Goal: Task Accomplishment & Management: Use online tool/utility

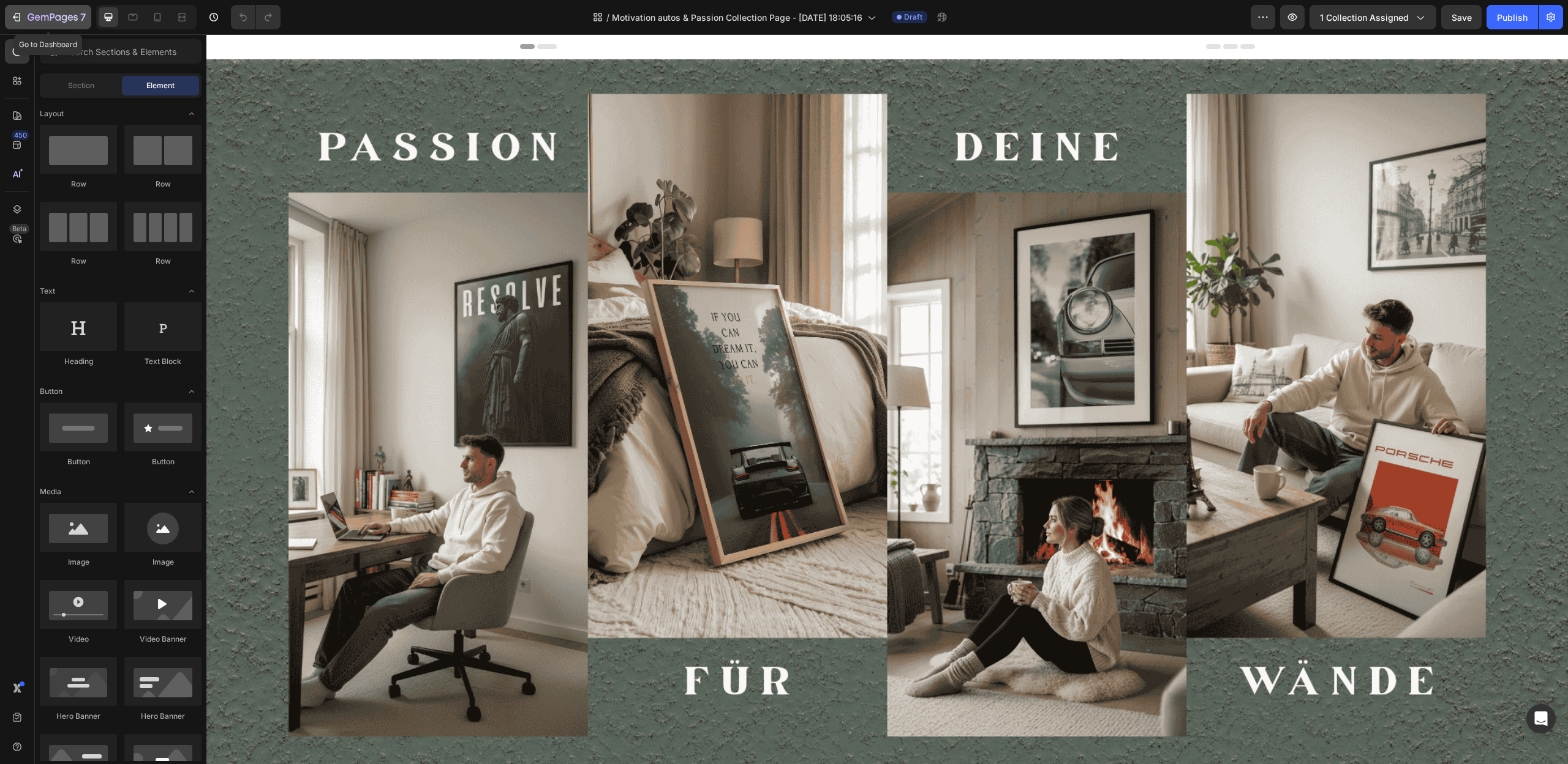
click at [28, 18] on icon "button" at bounding box center [31, 17] width 7 height 7
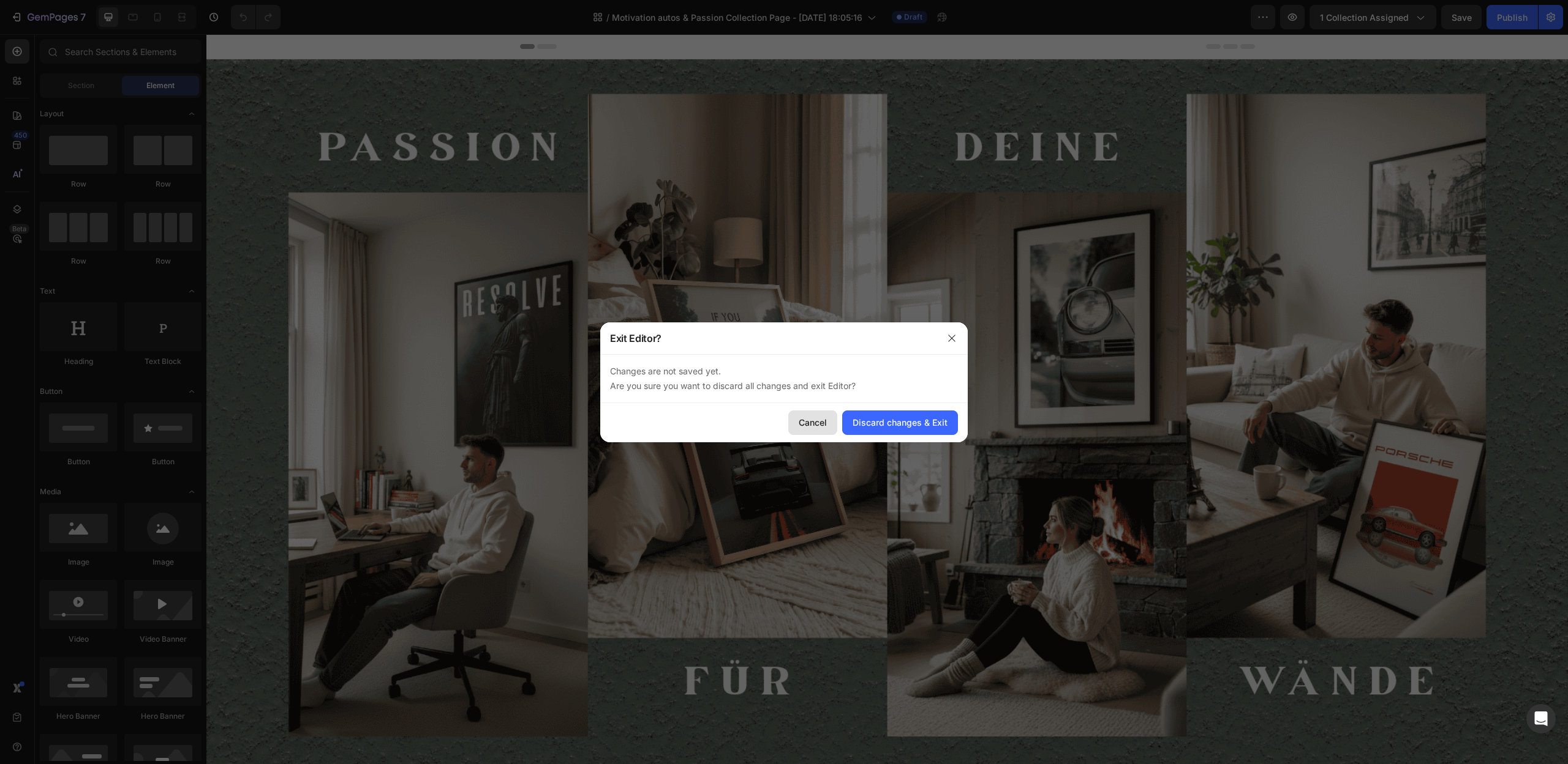
click at [819, 430] on button "Cancel" at bounding box center [812, 423] width 49 height 24
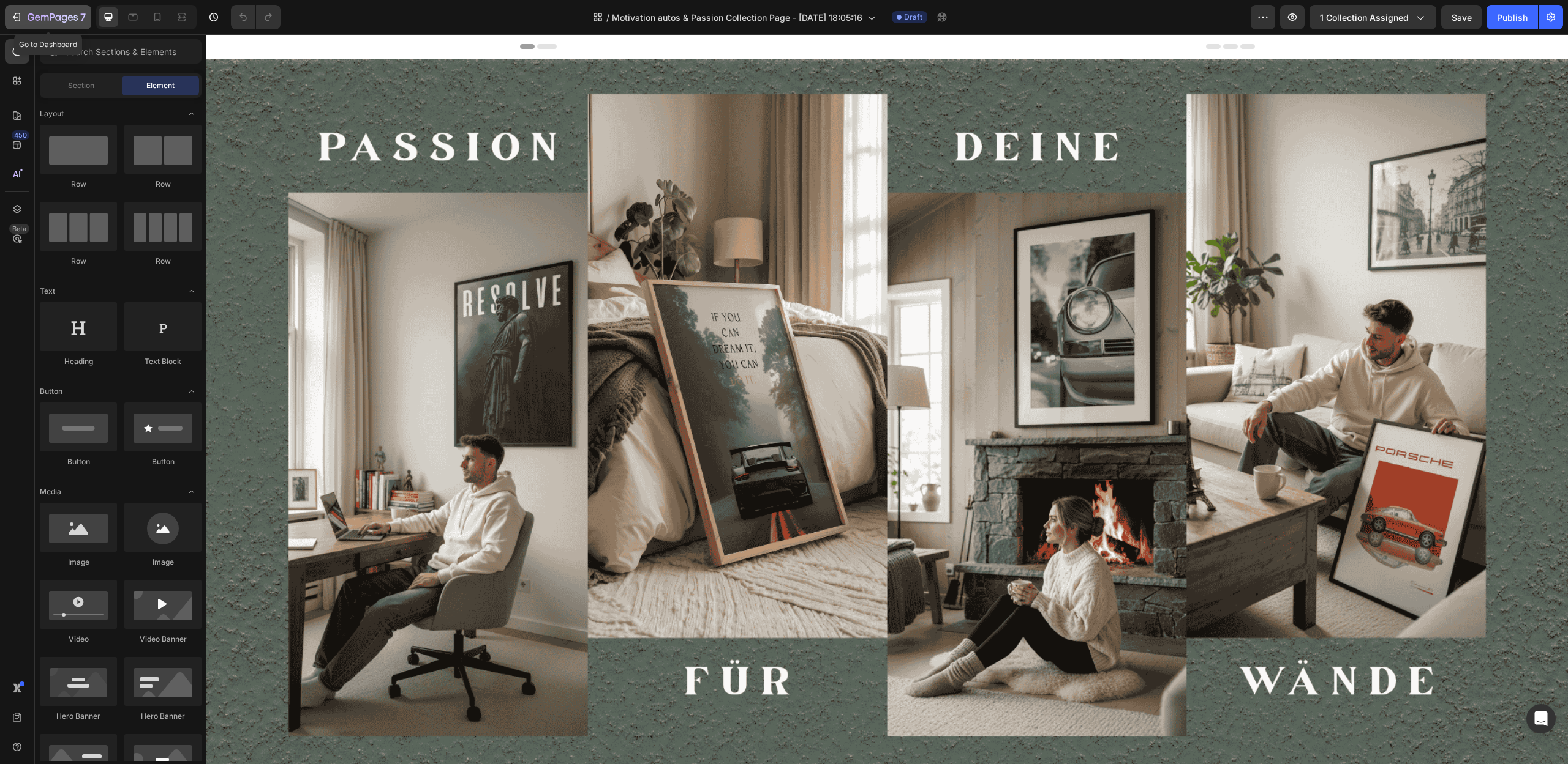
click at [54, 22] on icon "button" at bounding box center [53, 18] width 50 height 11
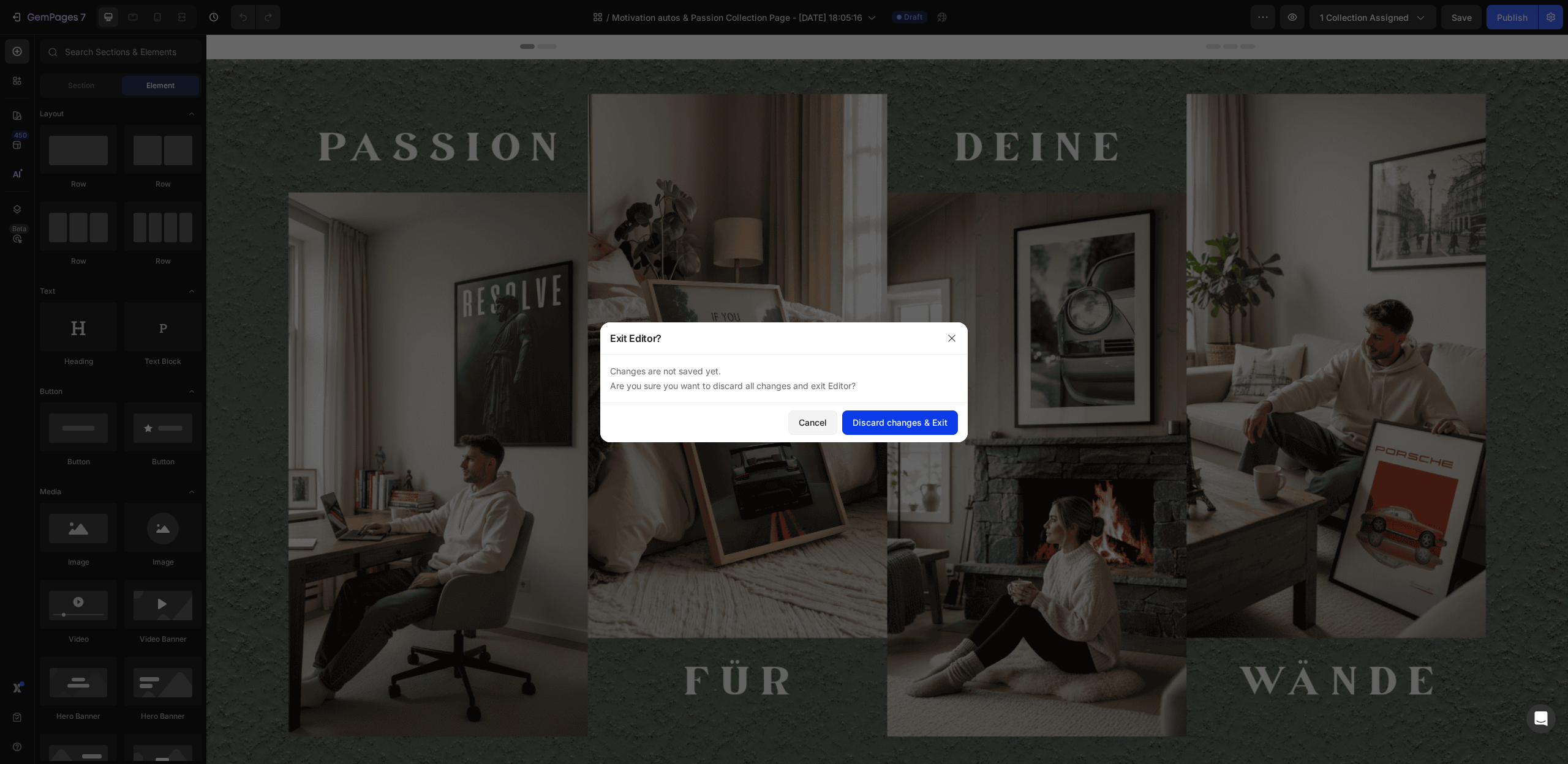
click at [895, 420] on div "Discard changes & Exit" at bounding box center [899, 423] width 95 height 13
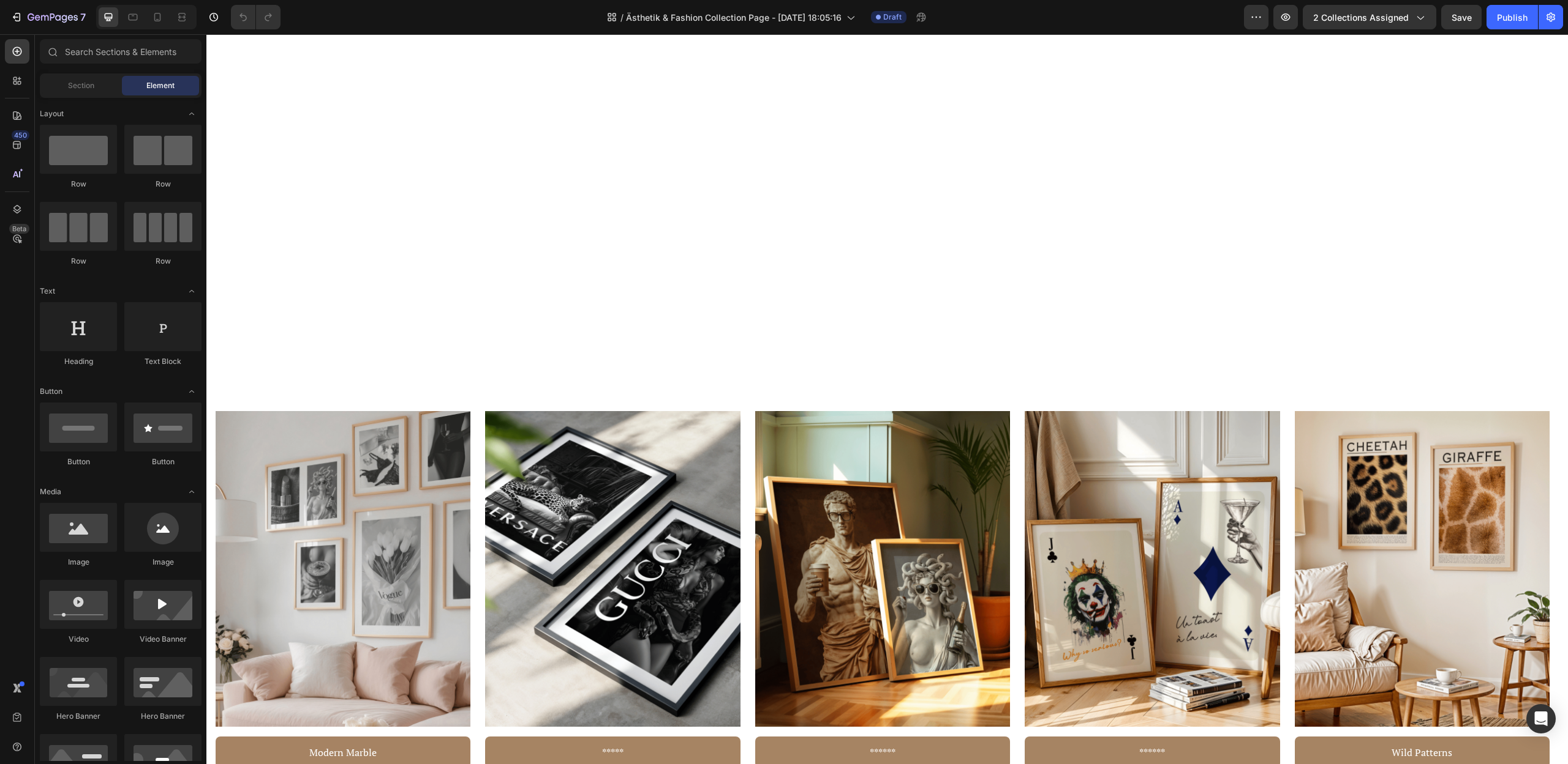
scroll to position [28, 0]
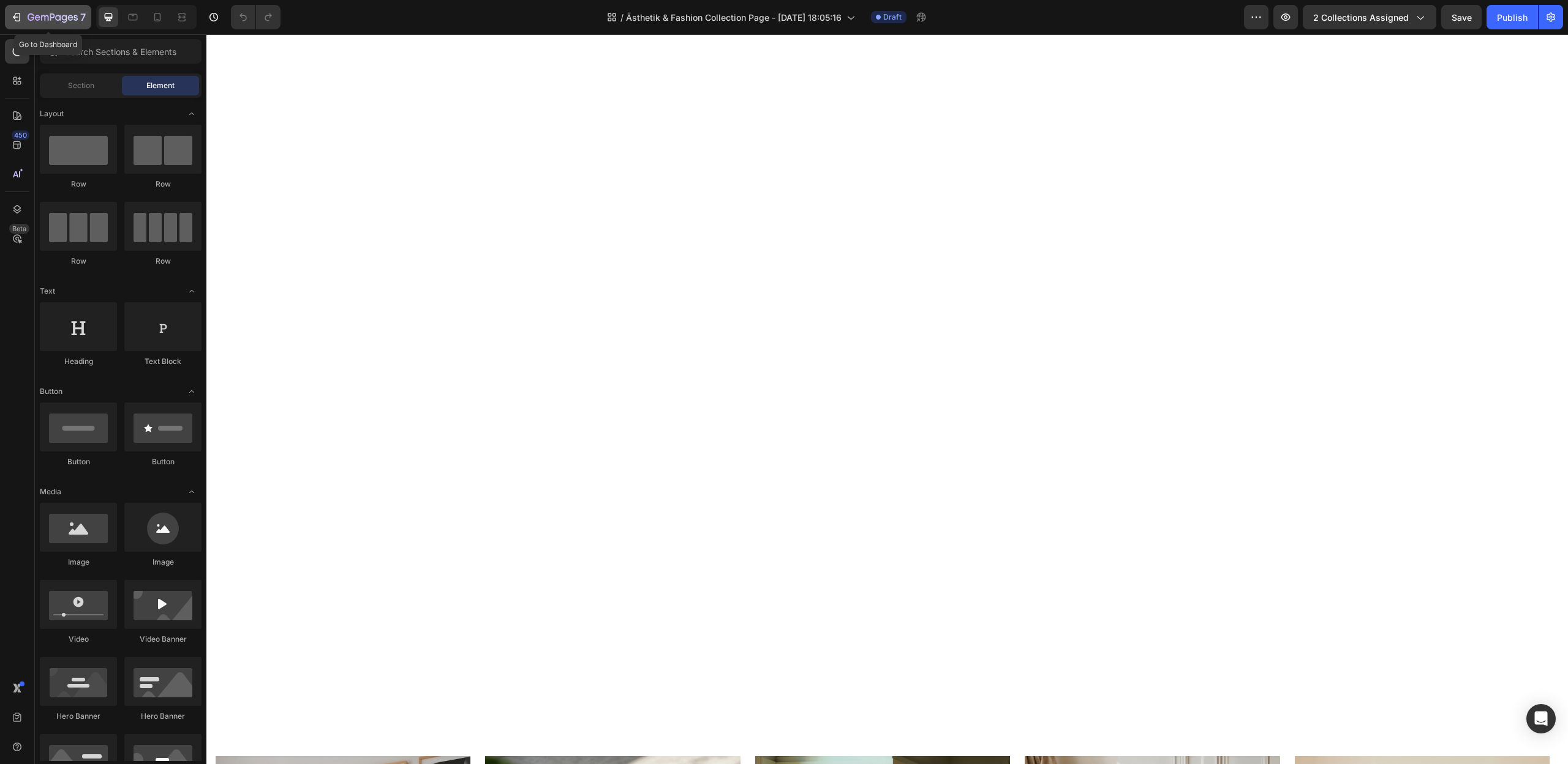
click at [28, 9] on button "7" at bounding box center [48, 17] width 86 height 24
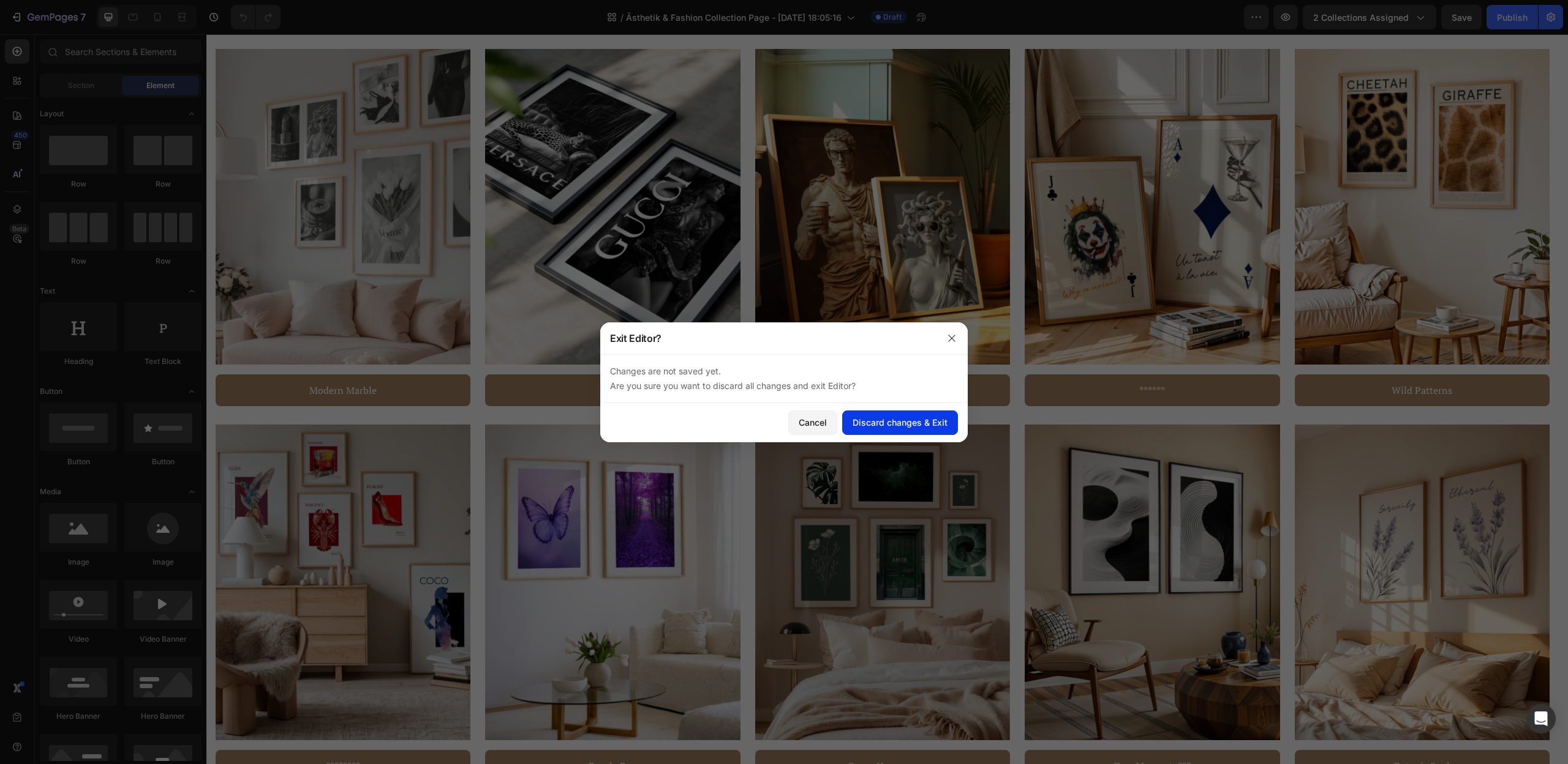
click at [921, 424] on div "Discard changes & Exit" at bounding box center [899, 423] width 95 height 13
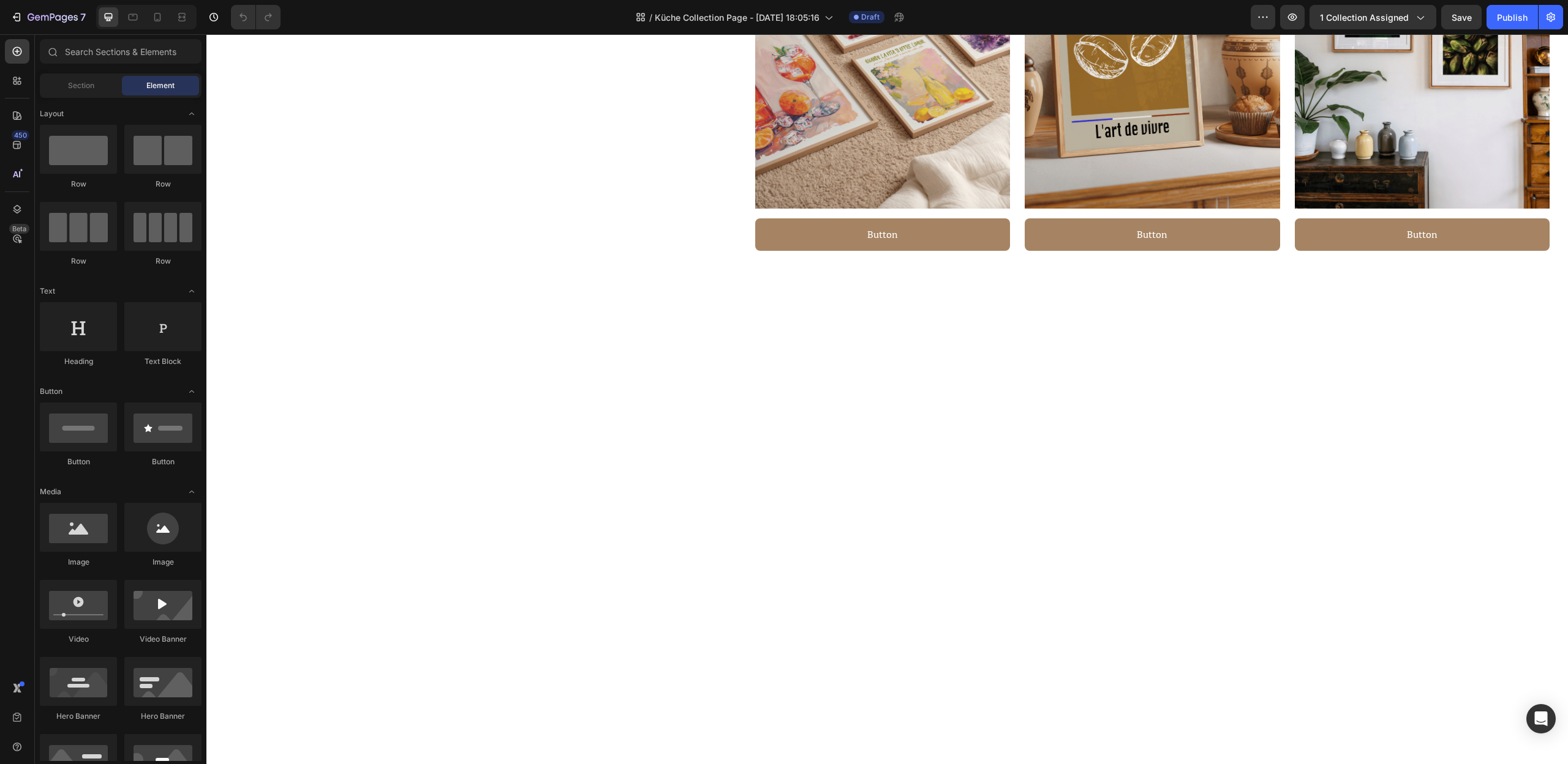
scroll to position [553, 0]
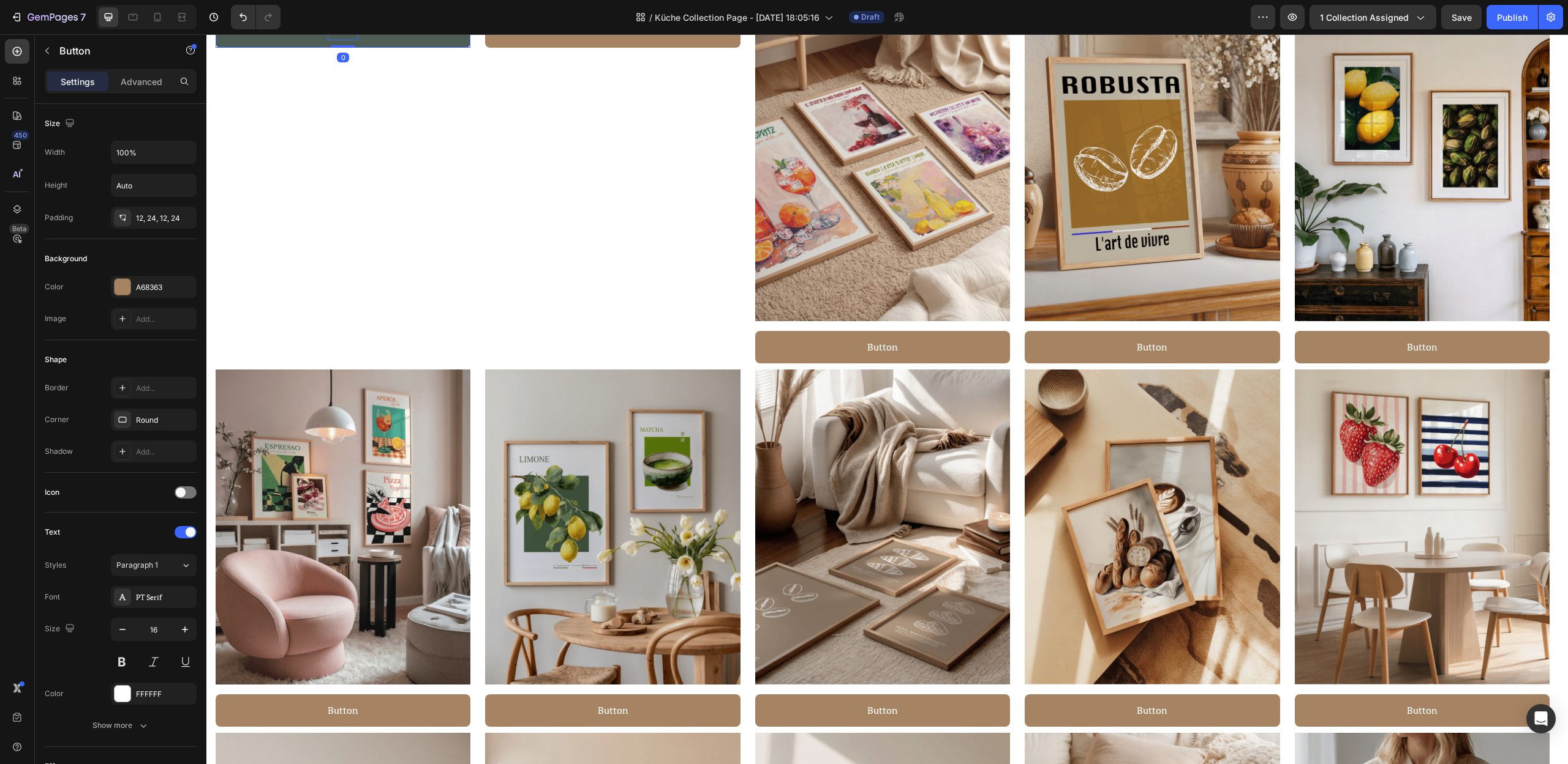
click at [338, 41] on p "Button" at bounding box center [343, 32] width 31 height 18
click at [216, 34] on button "Mediterane" at bounding box center [342, 32] width 255 height 33
click at [622, 41] on p "Button" at bounding box center [613, 32] width 31 height 18
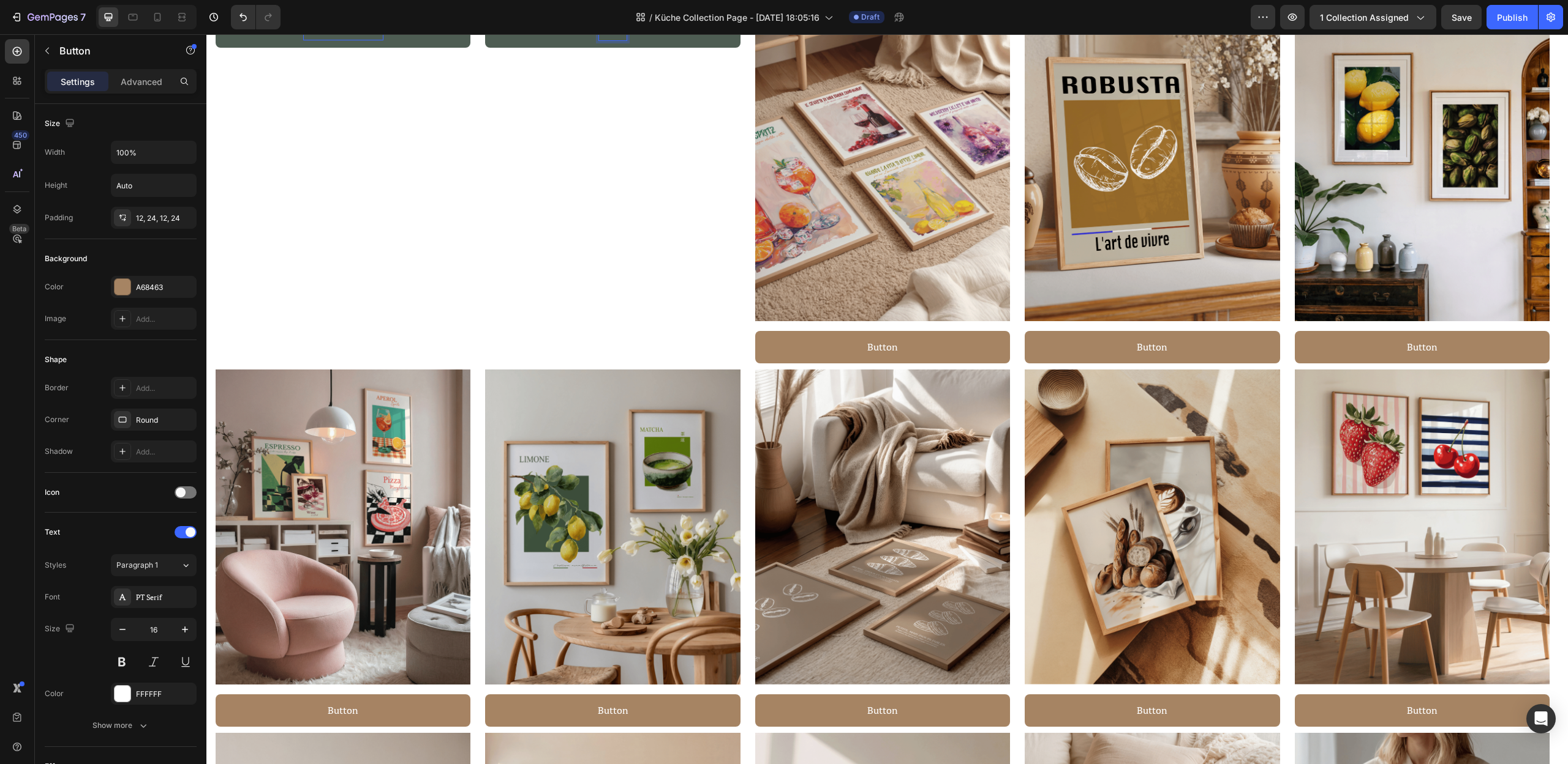
click at [485, 34] on button "Coffee" at bounding box center [612, 32] width 255 height 33
click at [889, 348] on p "Button" at bounding box center [882, 347] width 31 height 18
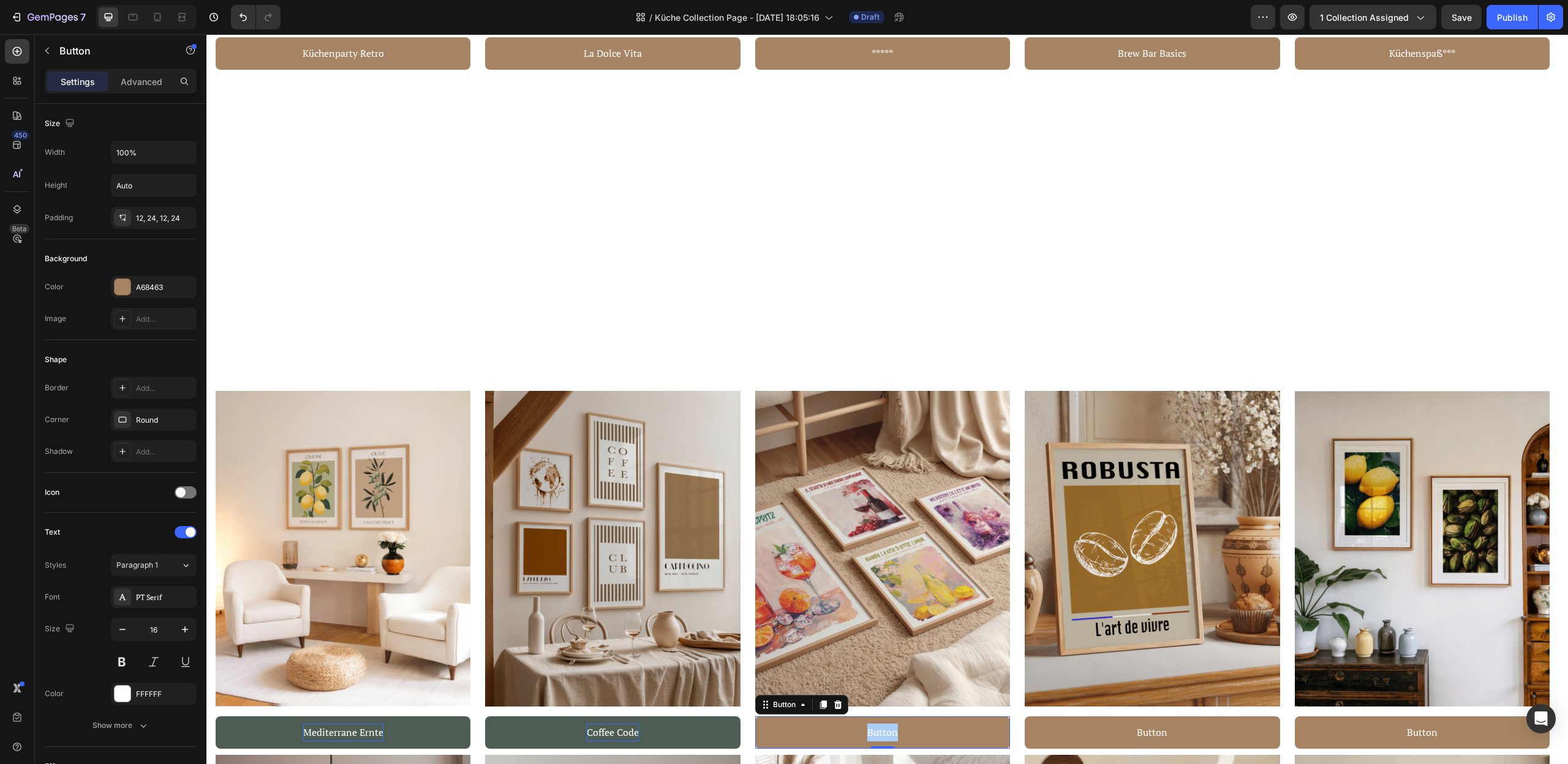
scroll to position [995, 0]
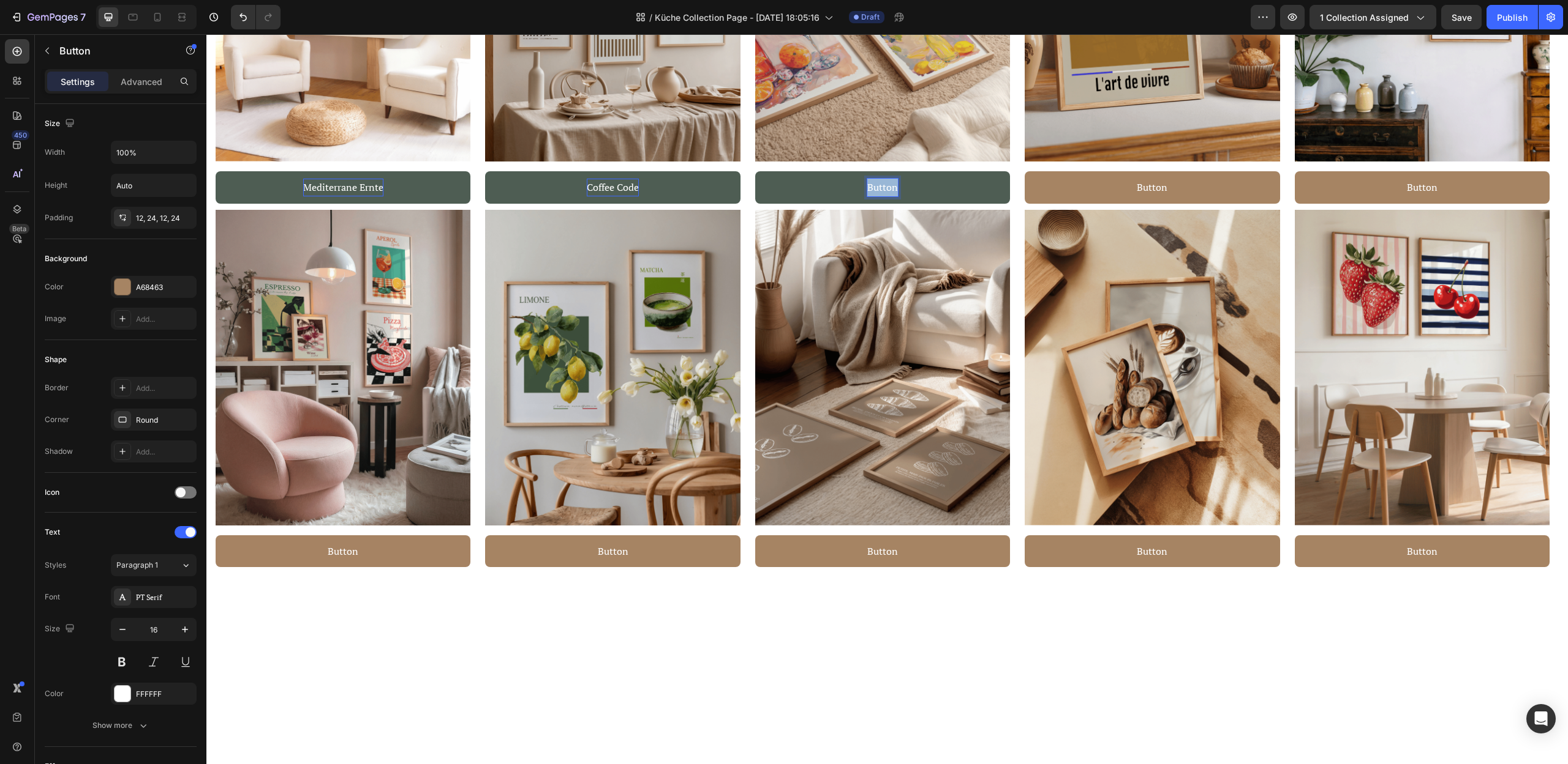
click at [882, 197] on p "Button" at bounding box center [882, 188] width 31 height 18
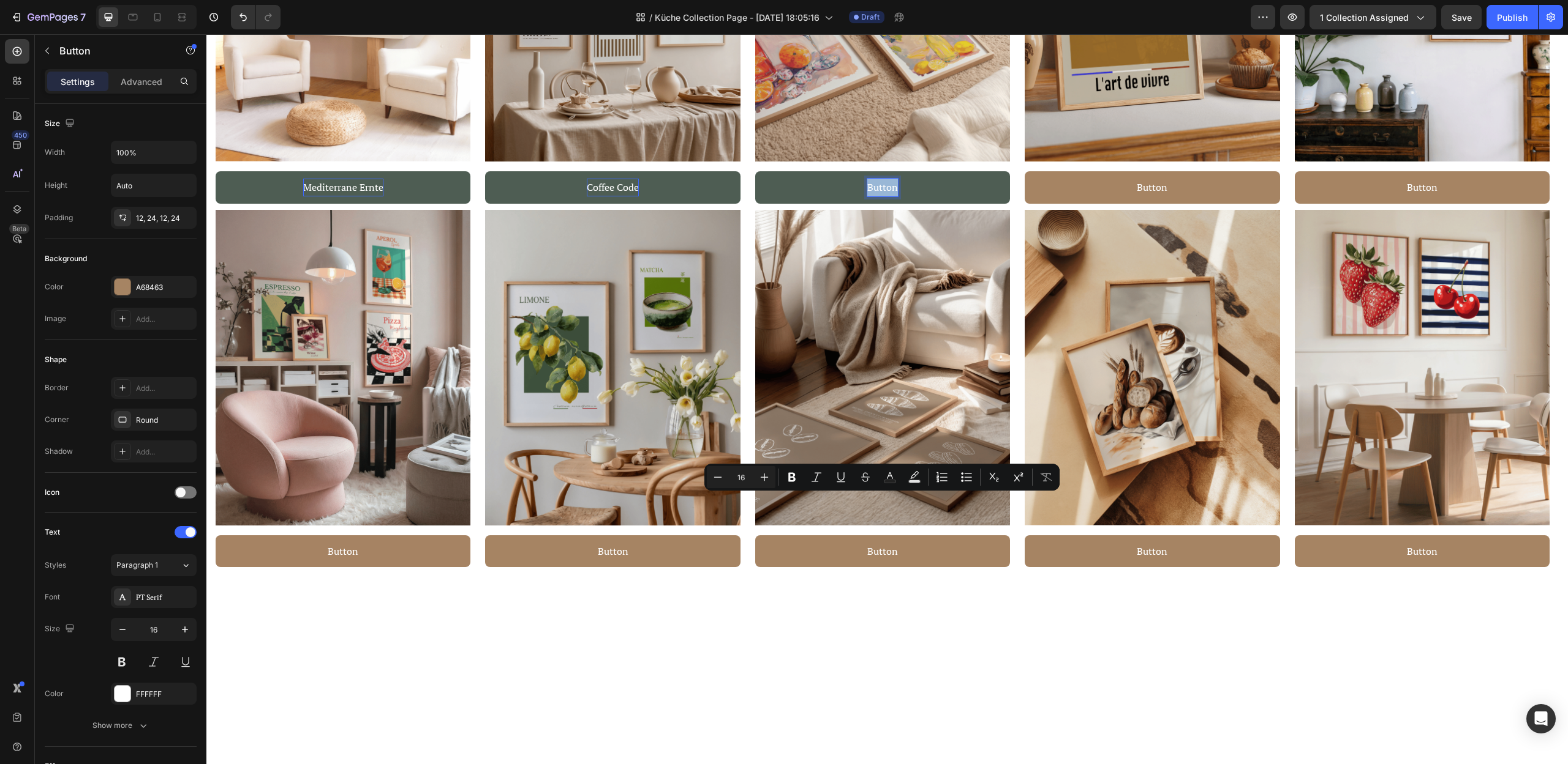
click at [882, 197] on p "Button" at bounding box center [882, 188] width 31 height 18
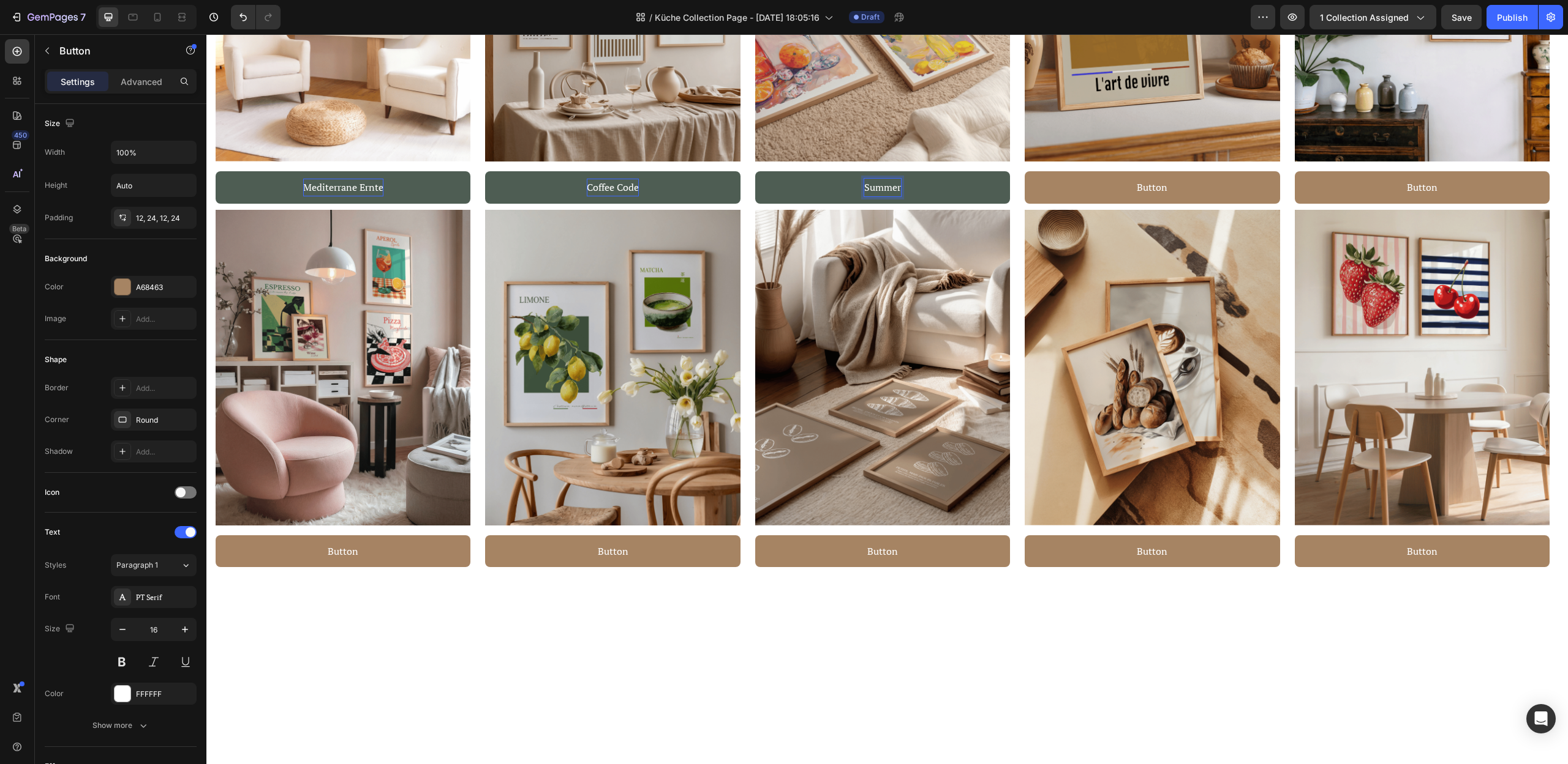
click at [755, 171] on button "Summer" at bounding box center [882, 188] width 255 height 33
click at [1154, 197] on p "Button" at bounding box center [1152, 188] width 31 height 18
click at [1159, 197] on p "Button" at bounding box center [1152, 188] width 31 height 18
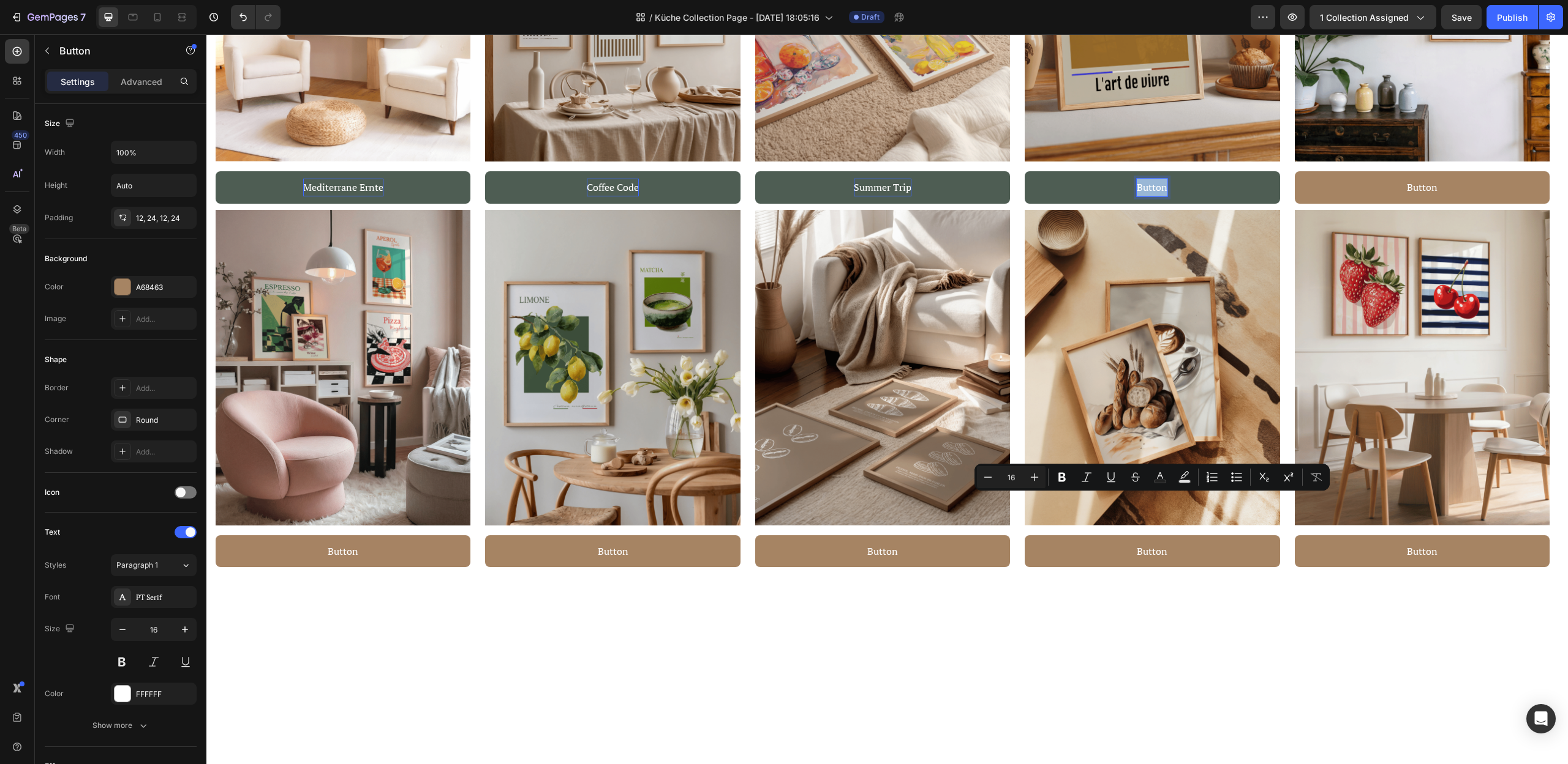
click at [1152, 197] on p "Button" at bounding box center [1152, 188] width 31 height 18
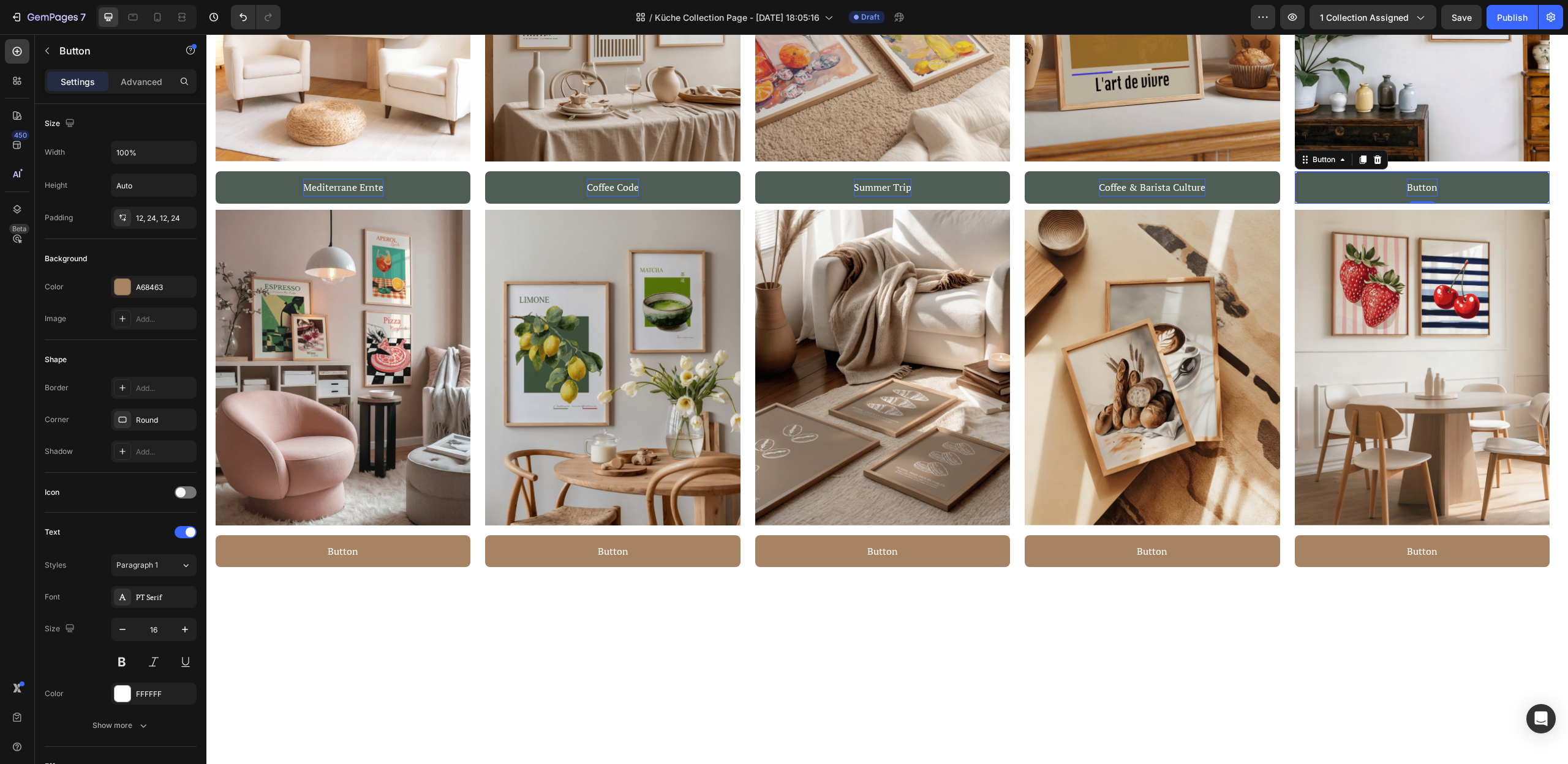
click at [1416, 197] on p "Button" at bounding box center [1422, 188] width 31 height 18
click at [1426, 197] on p "Button" at bounding box center [1422, 188] width 31 height 18
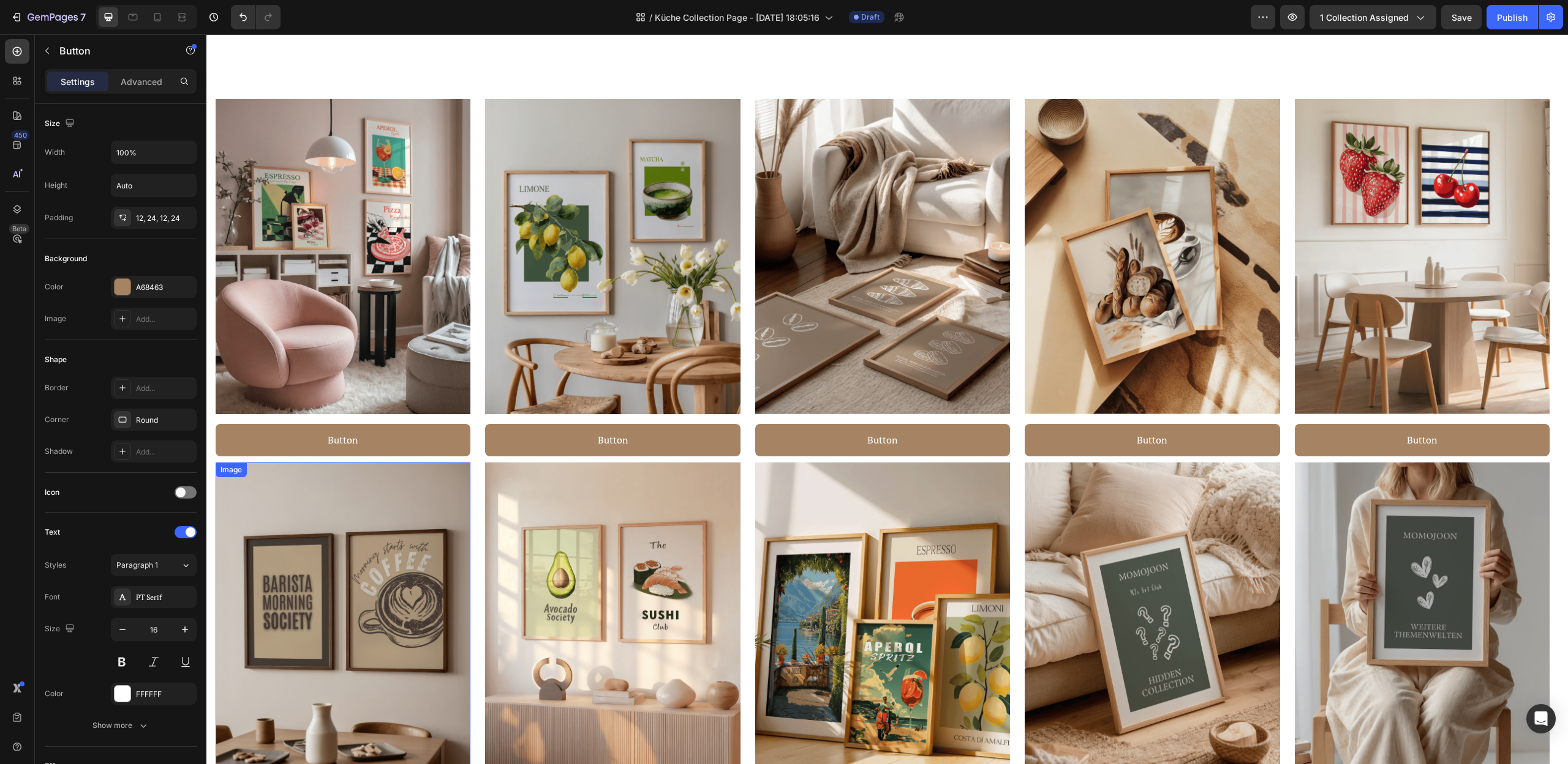
scroll to position [1504, 0]
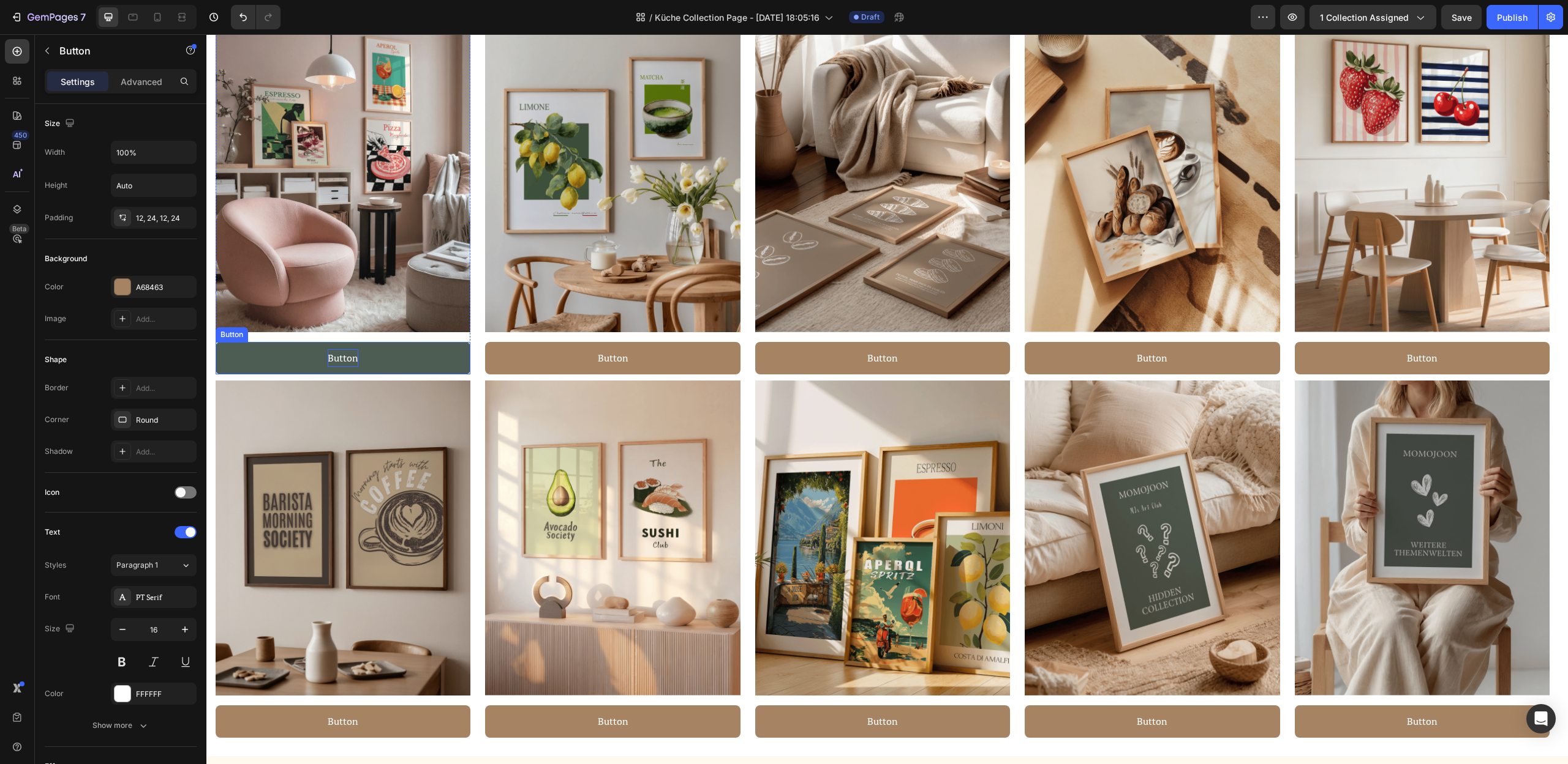
click at [339, 358] on p "Button" at bounding box center [343, 358] width 31 height 18
click at [339, 358] on p "Button" at bounding box center [343, 358] width 31 height 18
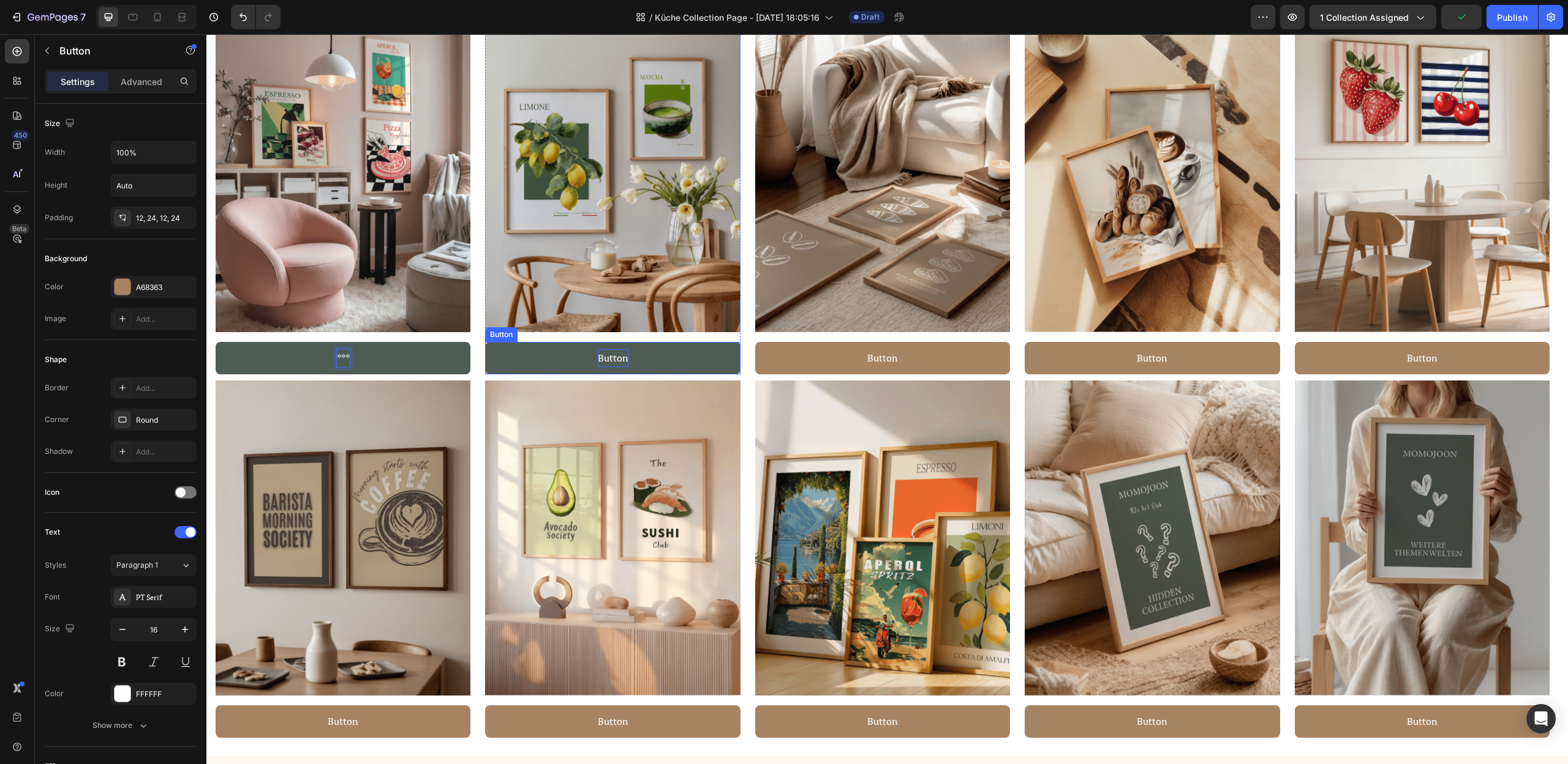
click at [616, 358] on p "Button" at bounding box center [613, 358] width 31 height 18
click at [616, 358] on p "Button" at bounding box center [613, 358] width 31 height 18
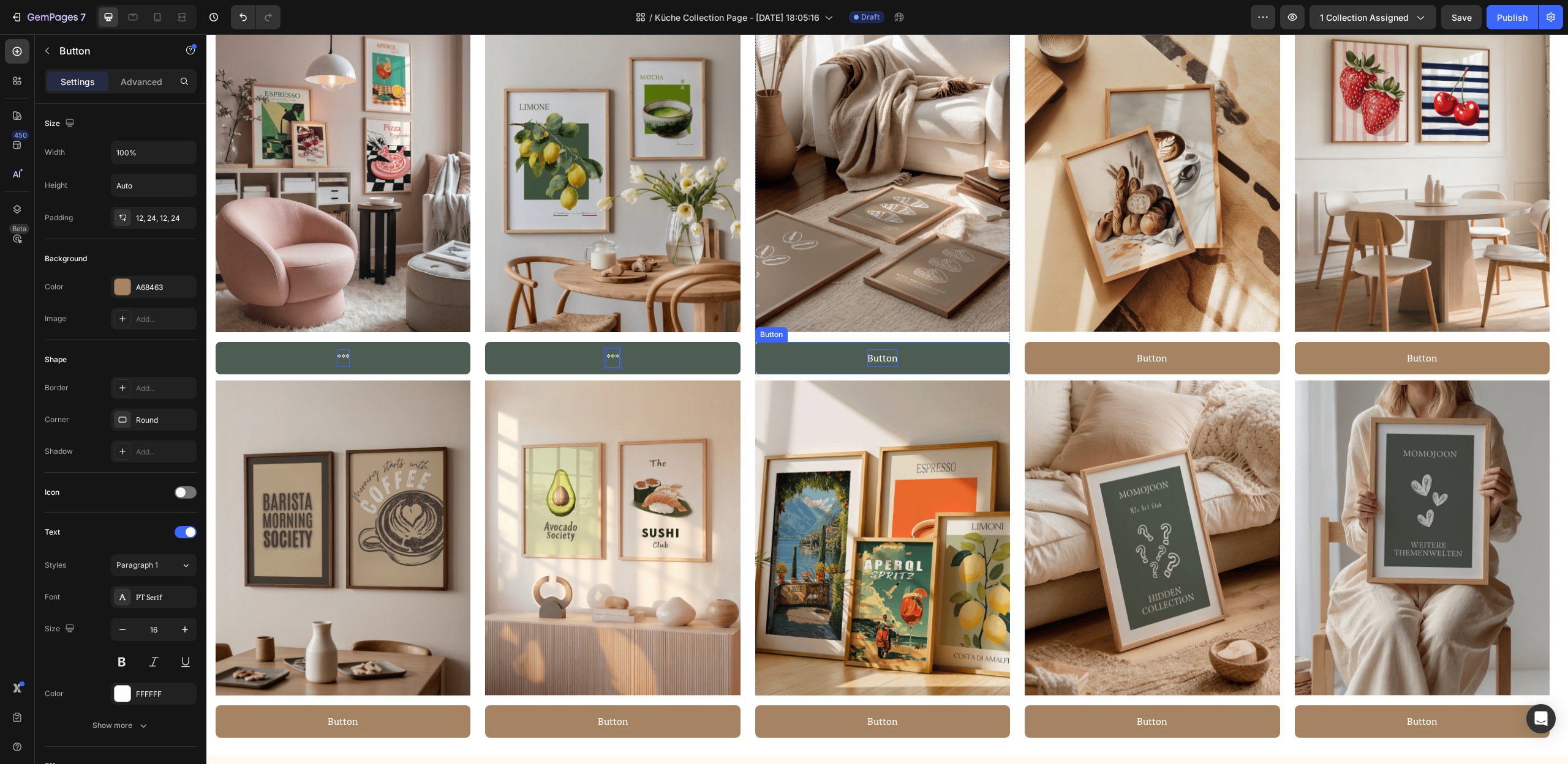
click at [891, 358] on p "Button" at bounding box center [882, 358] width 31 height 18
click at [755, 342] on button "Café" at bounding box center [882, 358] width 255 height 33
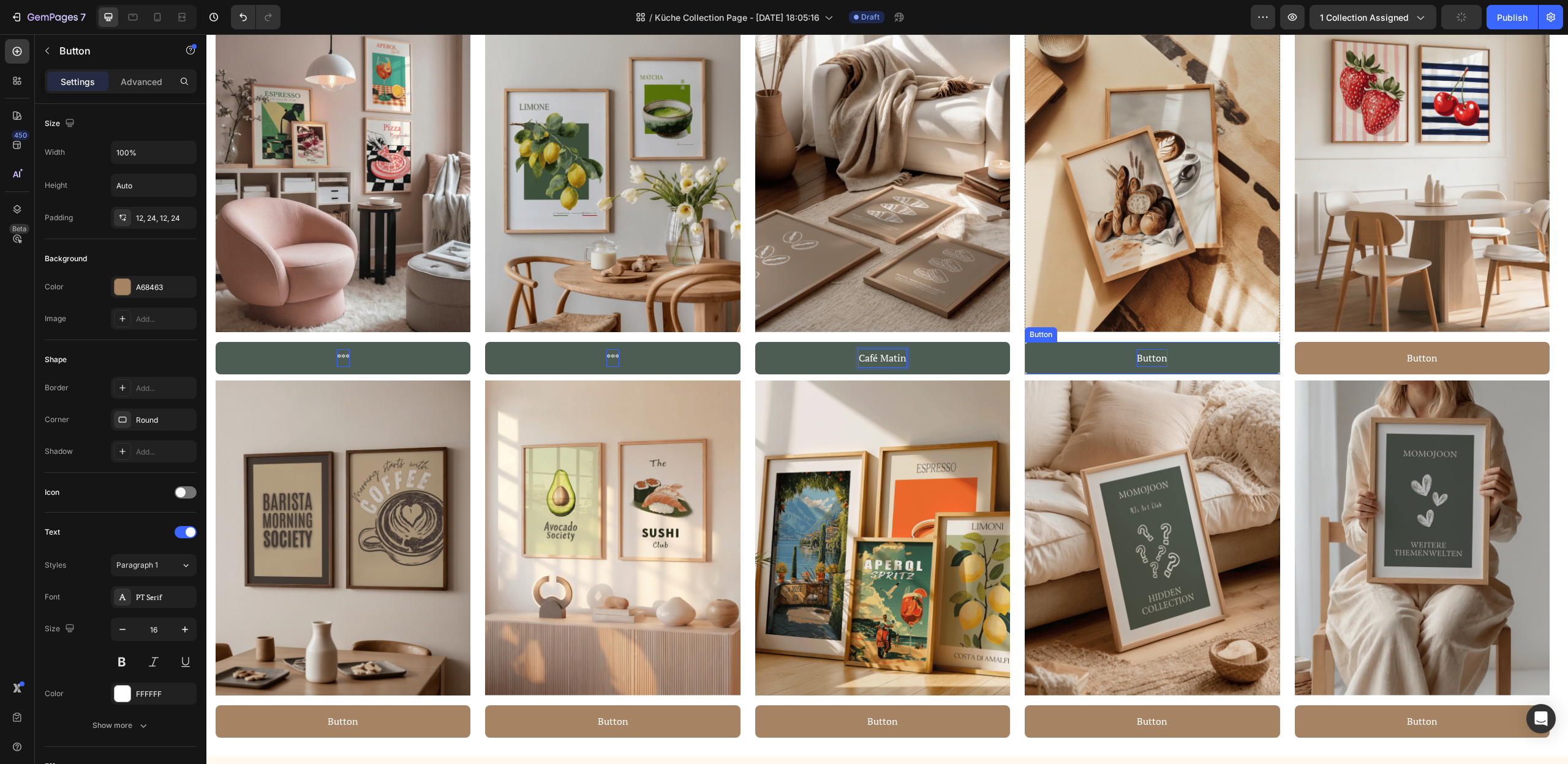
click at [1143, 357] on p "Button" at bounding box center [1152, 358] width 31 height 18
click at [1143, 356] on p "Button" at bounding box center [1152, 358] width 31 height 18
click at [1151, 355] on p "Button" at bounding box center [1152, 358] width 31 height 18
click at [1156, 353] on p "Button" at bounding box center [1152, 358] width 31 height 18
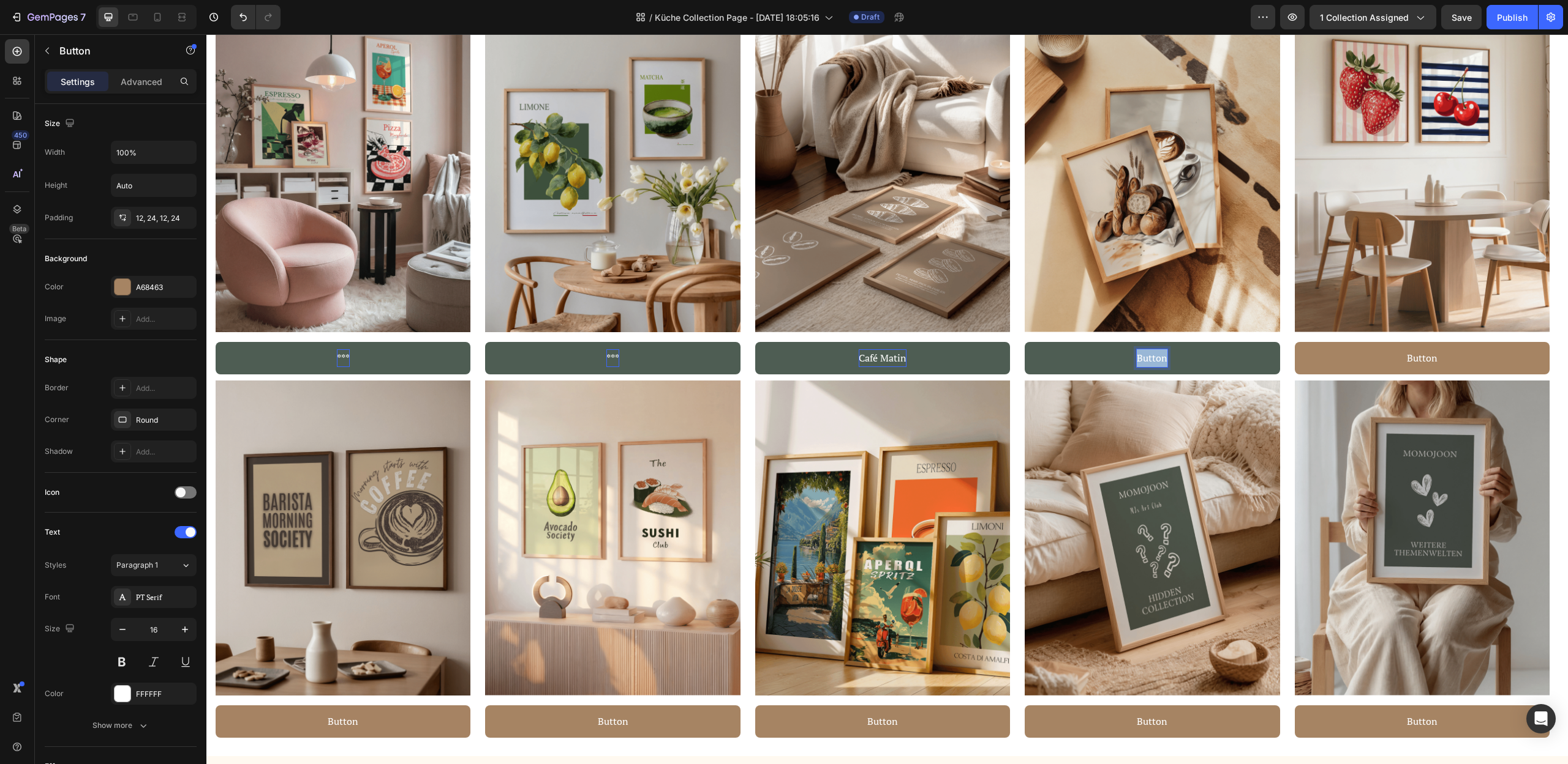
click at [1156, 352] on p "Button" at bounding box center [1152, 358] width 31 height 18
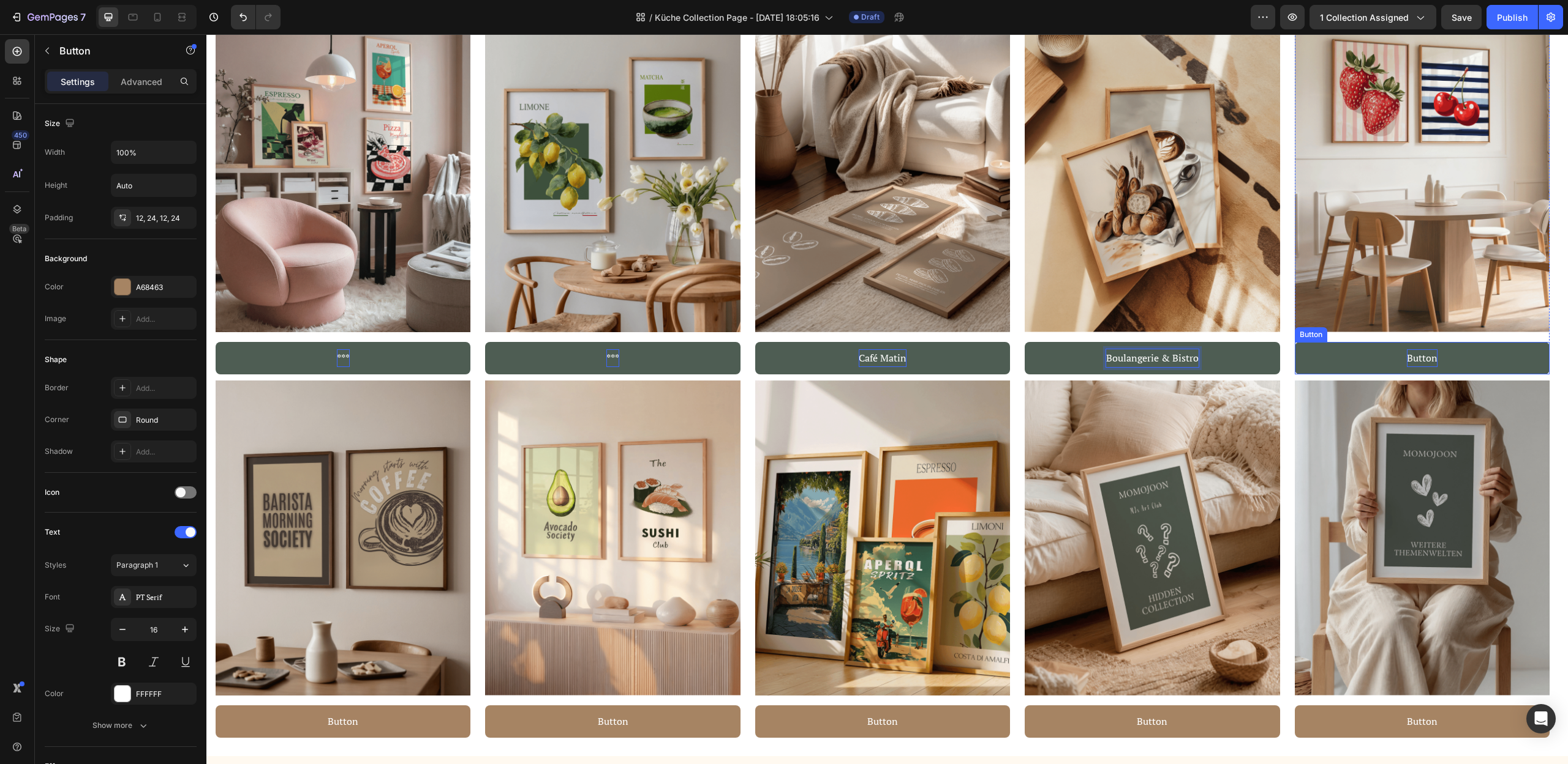
click at [1434, 358] on p "Button" at bounding box center [1422, 358] width 31 height 18
click at [1416, 359] on p "Button" at bounding box center [1422, 358] width 31 height 18
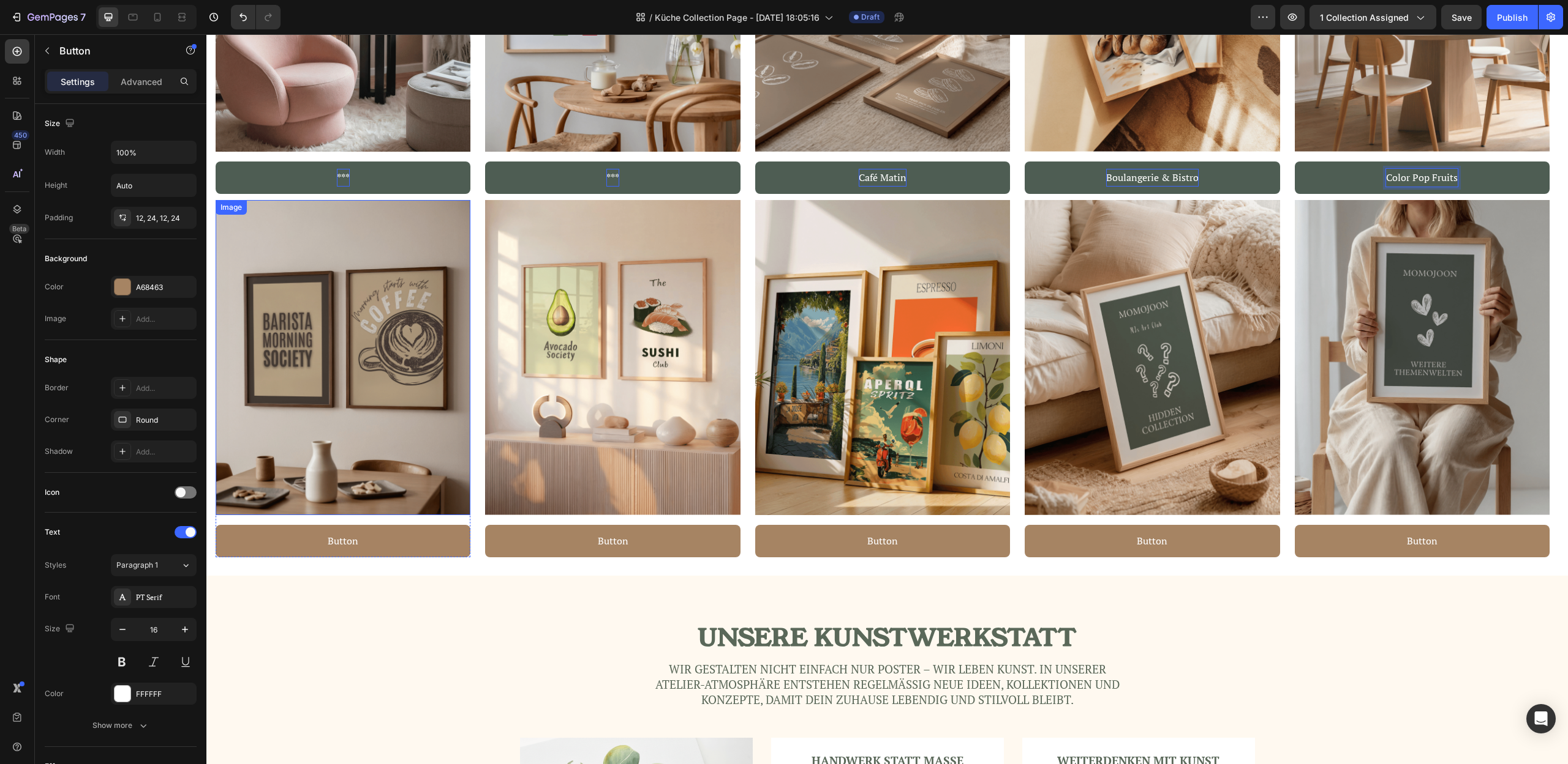
scroll to position [1719, 0]
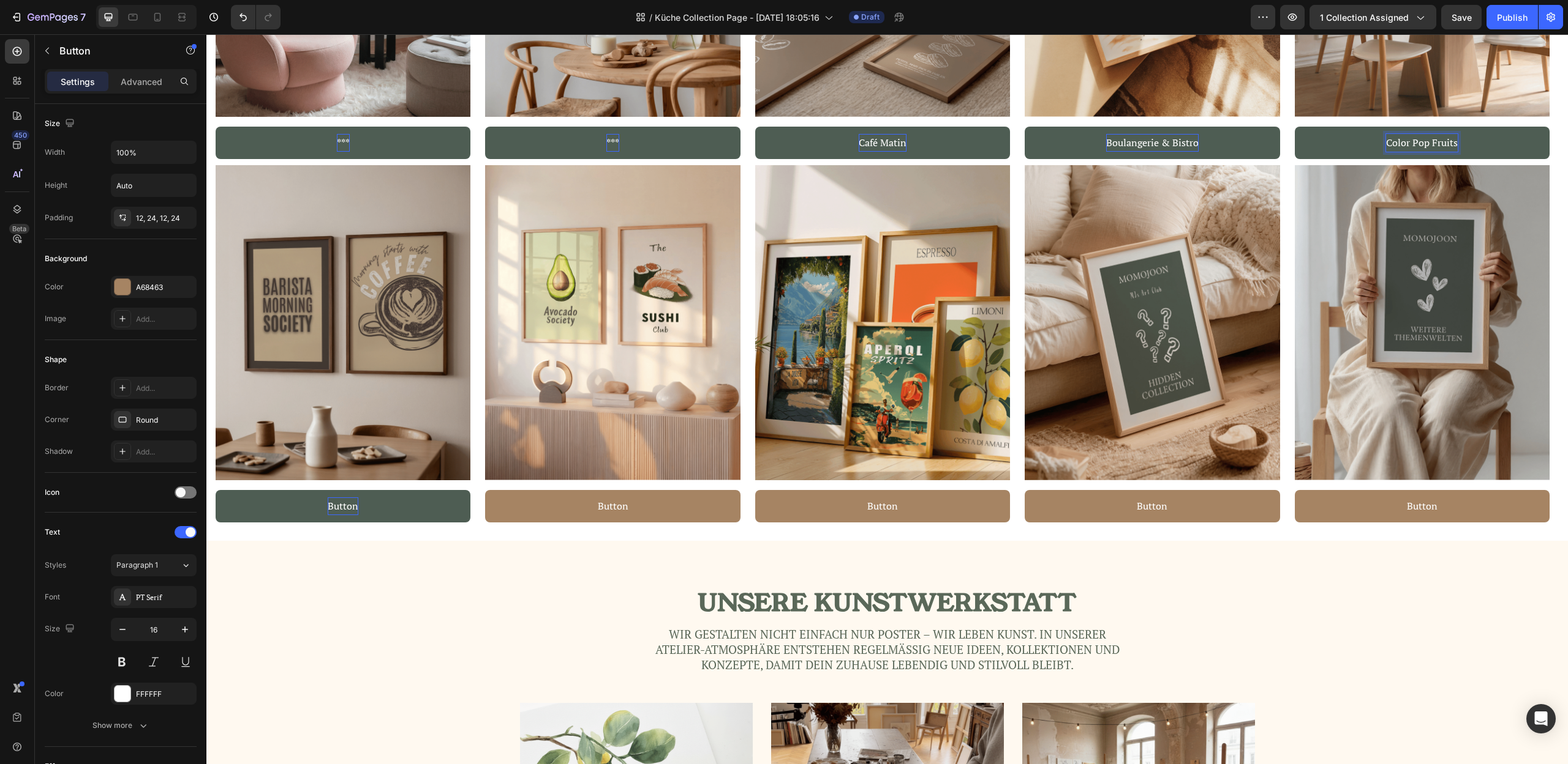
click at [340, 506] on p "Button" at bounding box center [343, 506] width 31 height 18
click at [615, 507] on p "Button" at bounding box center [613, 506] width 31 height 18
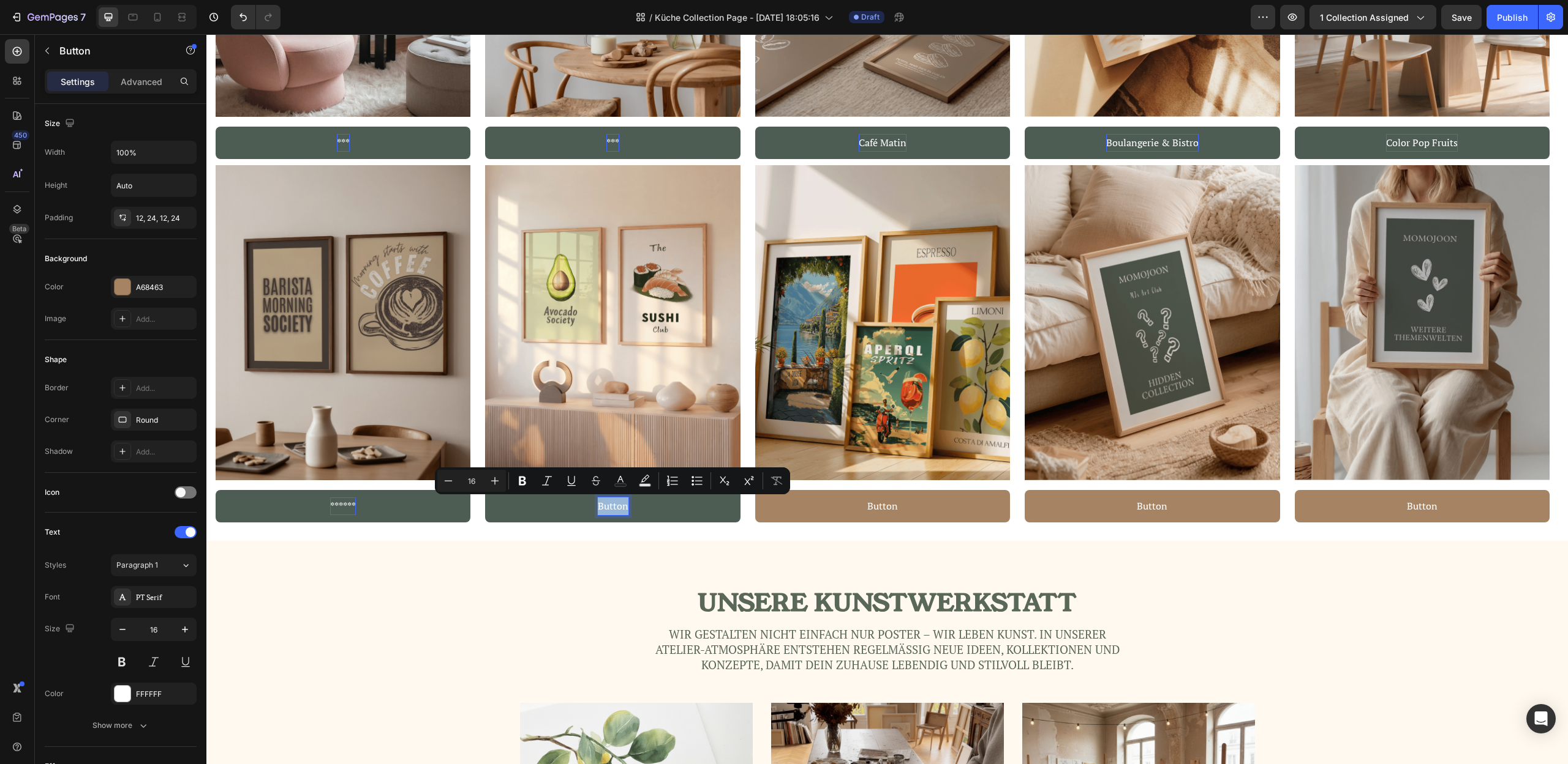
click at [611, 507] on p "Button" at bounding box center [613, 506] width 31 height 18
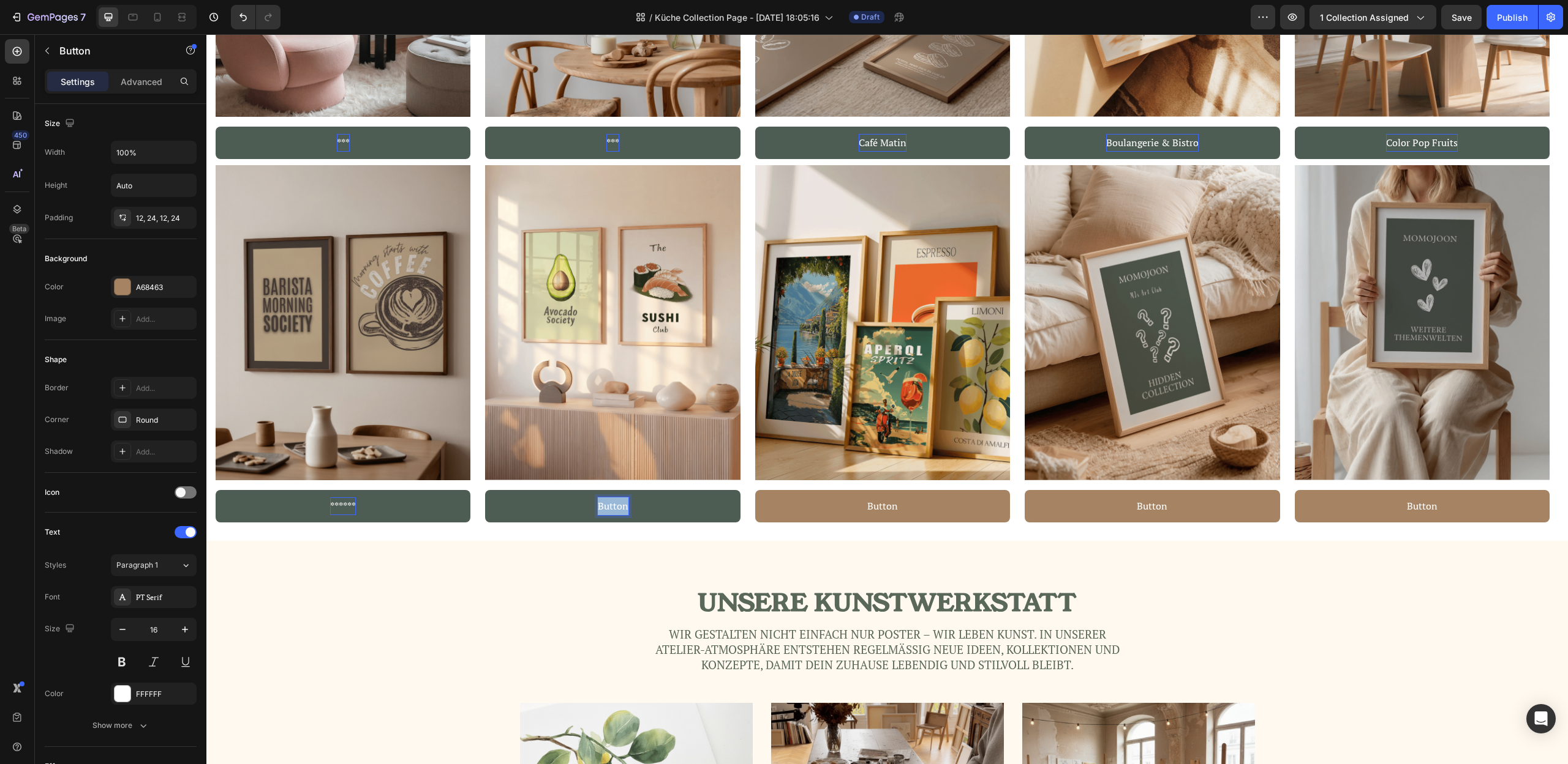
click at [611, 507] on p "Button" at bounding box center [613, 506] width 31 height 18
click at [882, 509] on p "Button" at bounding box center [882, 506] width 31 height 18
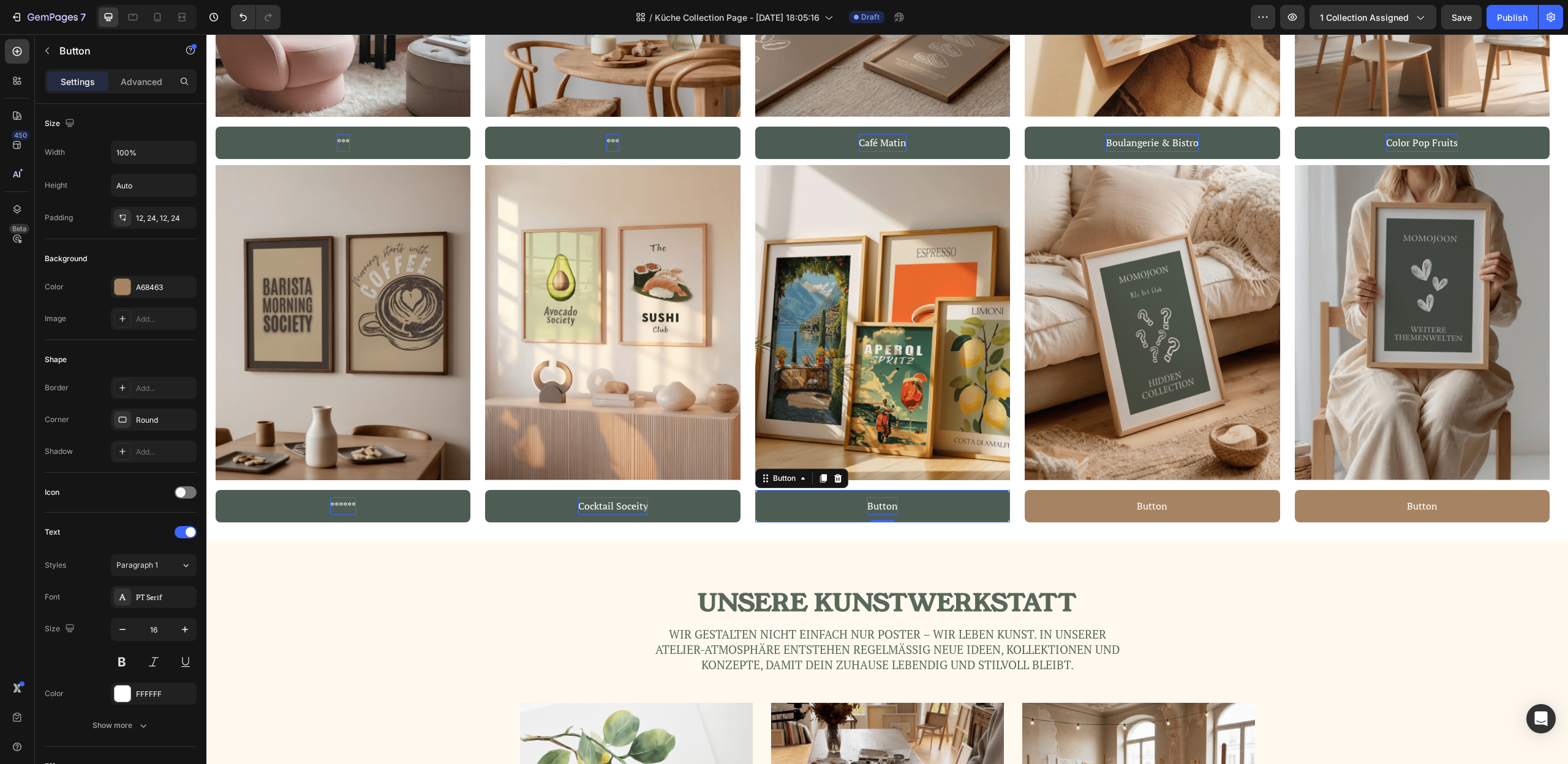
click at [882, 509] on p "Button" at bounding box center [882, 506] width 31 height 18
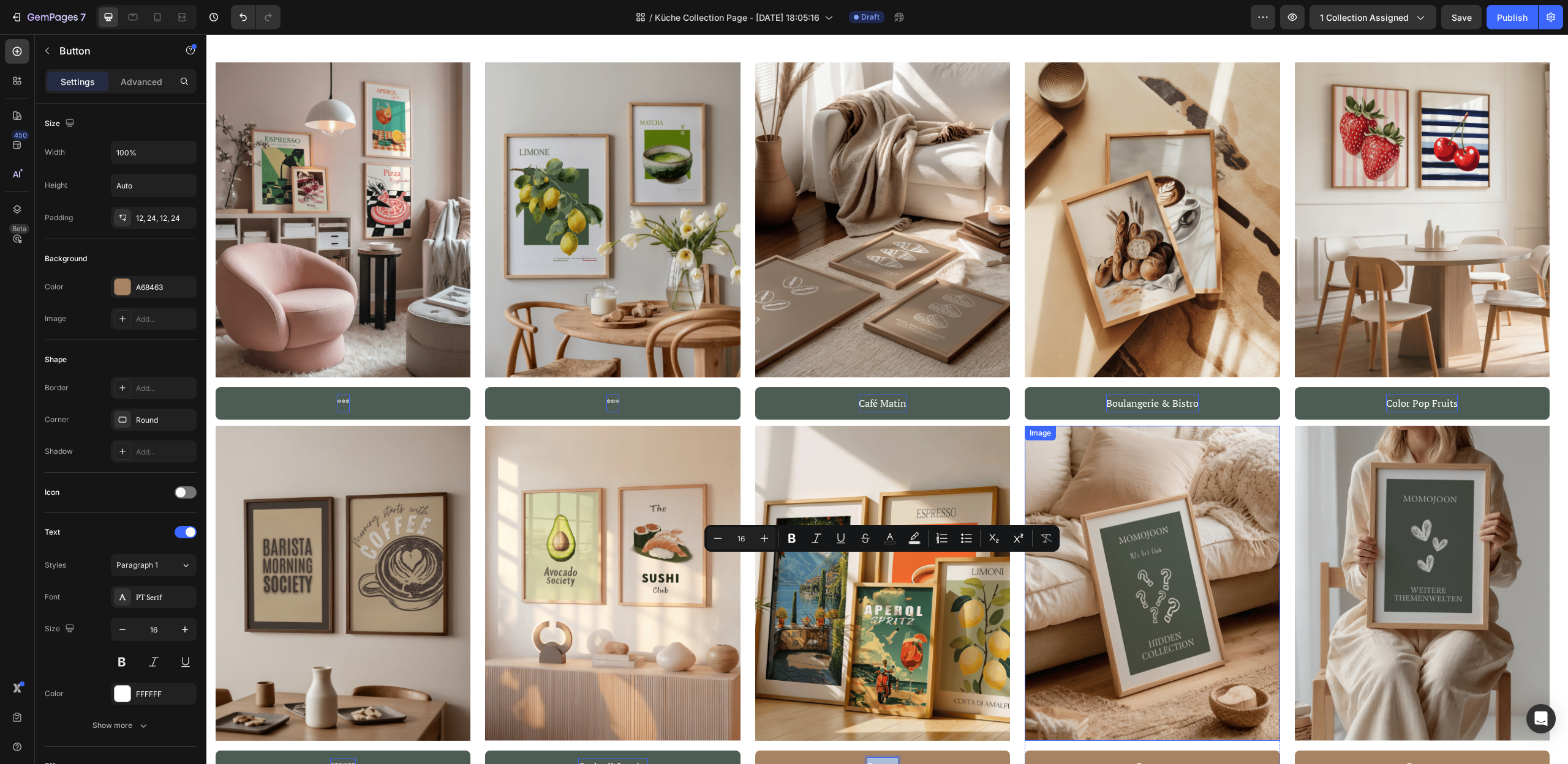
scroll to position [1730, 0]
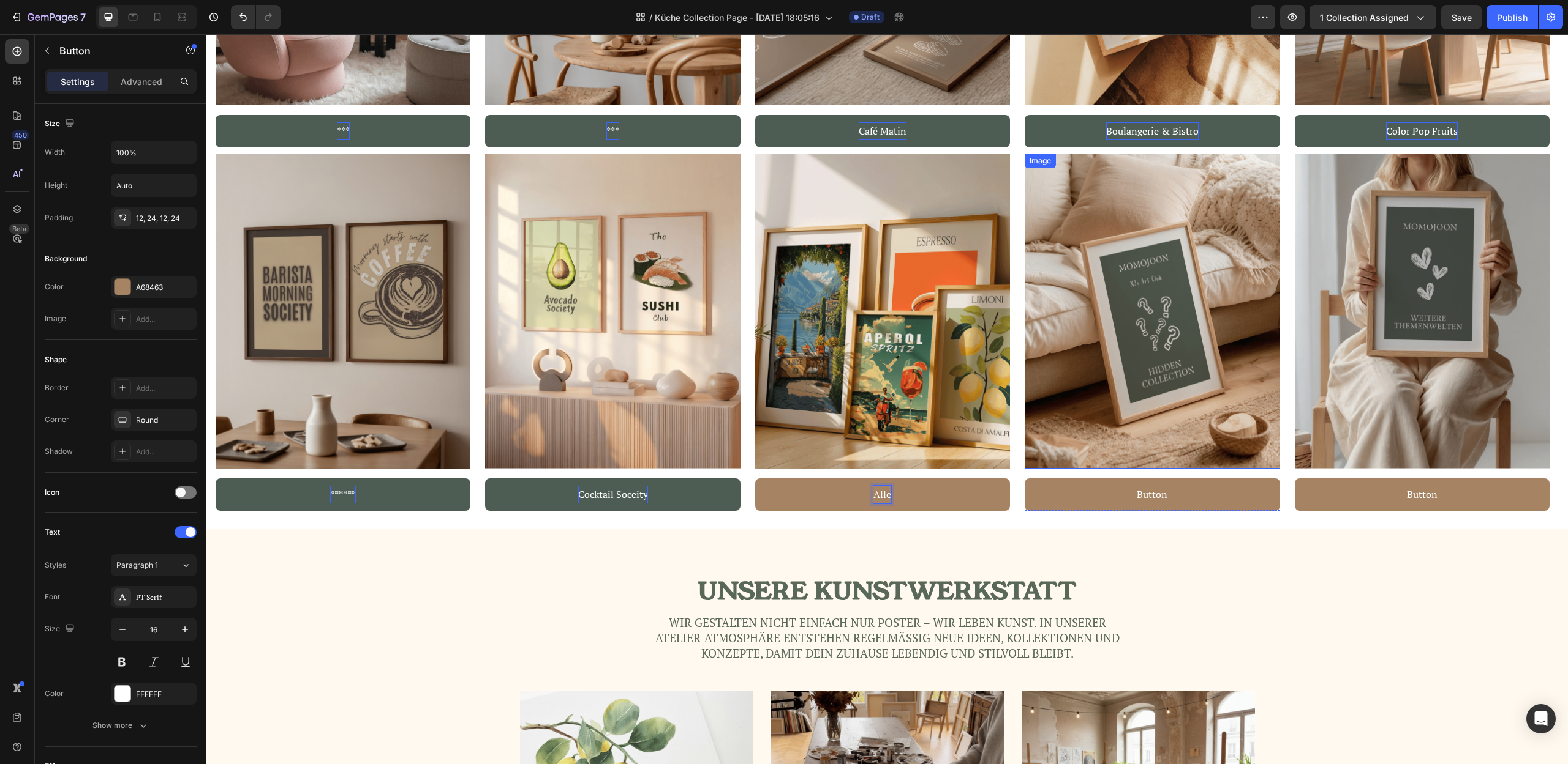
click at [755, 479] on button "Alle" at bounding box center [882, 495] width 255 height 33
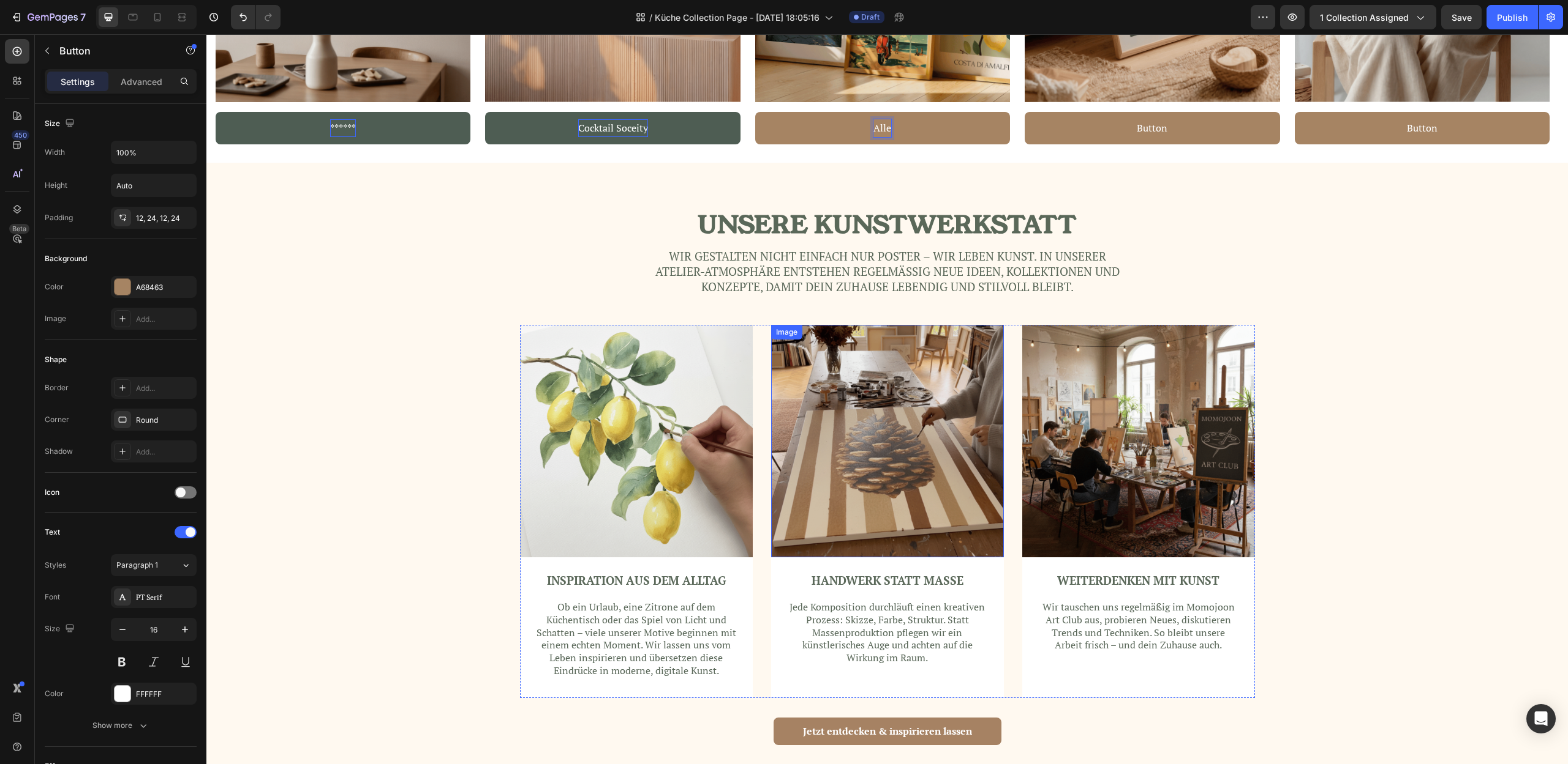
scroll to position [1845, 0]
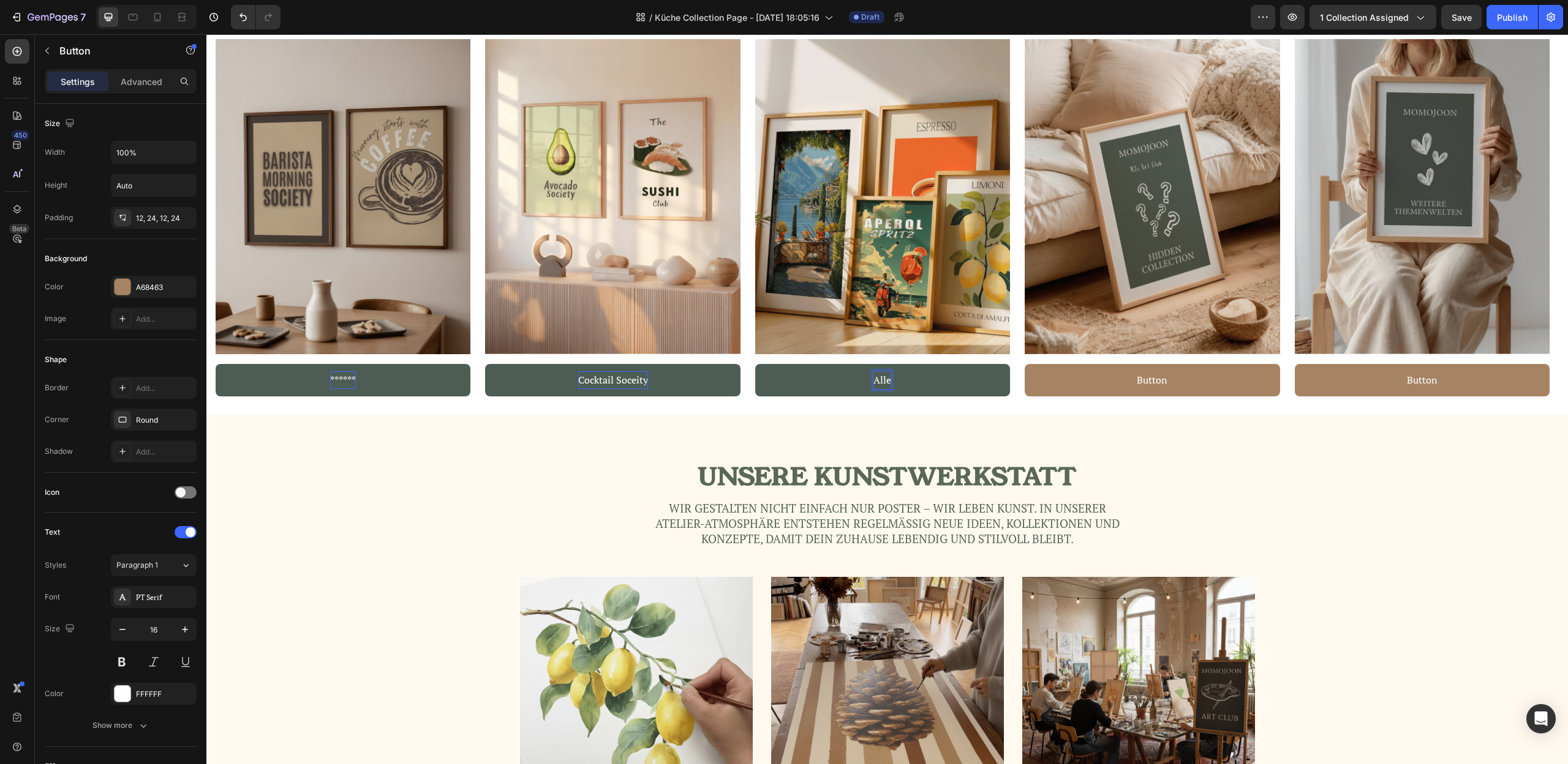
click at [882, 383] on p "Alle" at bounding box center [882, 380] width 18 height 18
click at [755, 364] on button "Mehr" at bounding box center [882, 380] width 255 height 33
click at [1287, 488] on div "UNSERE KUNSTWERKSTATT Heading Wir gestalten nicht einfach nur Poster – wir lebe…" at bounding box center [886, 740] width 1343 height 553
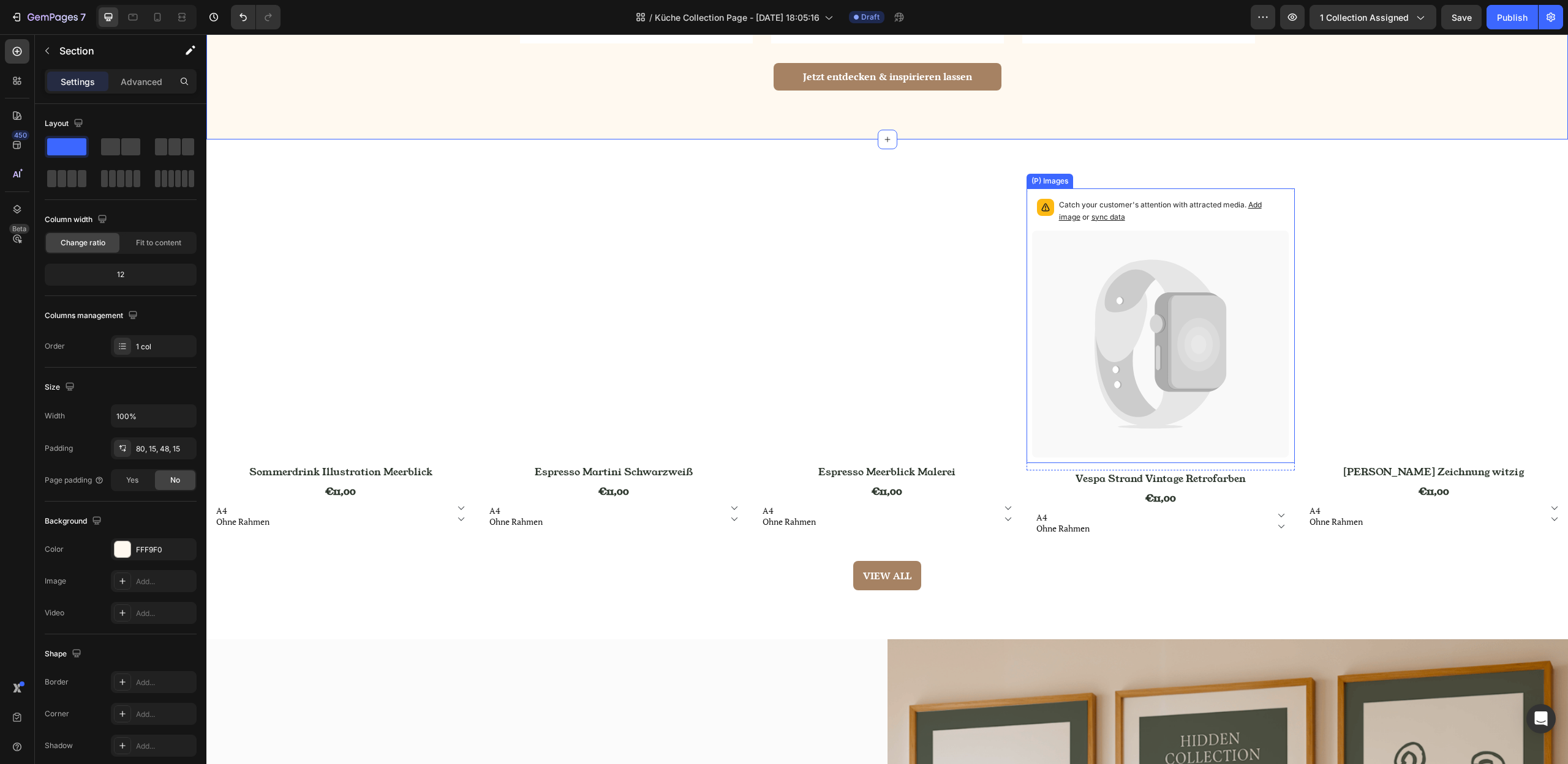
scroll to position [2818, 0]
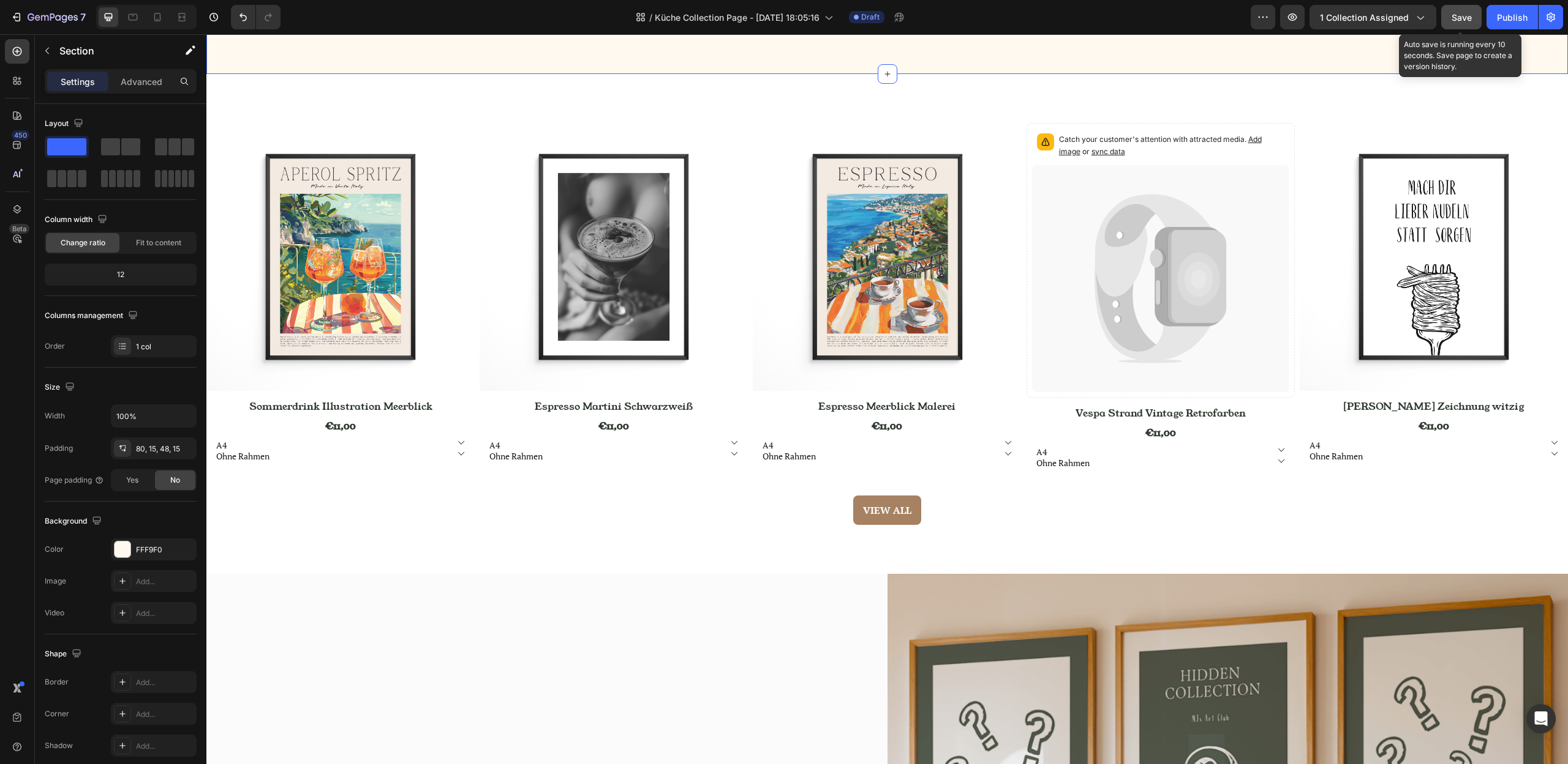
click at [1459, 9] on button "Save" at bounding box center [1461, 17] width 41 height 24
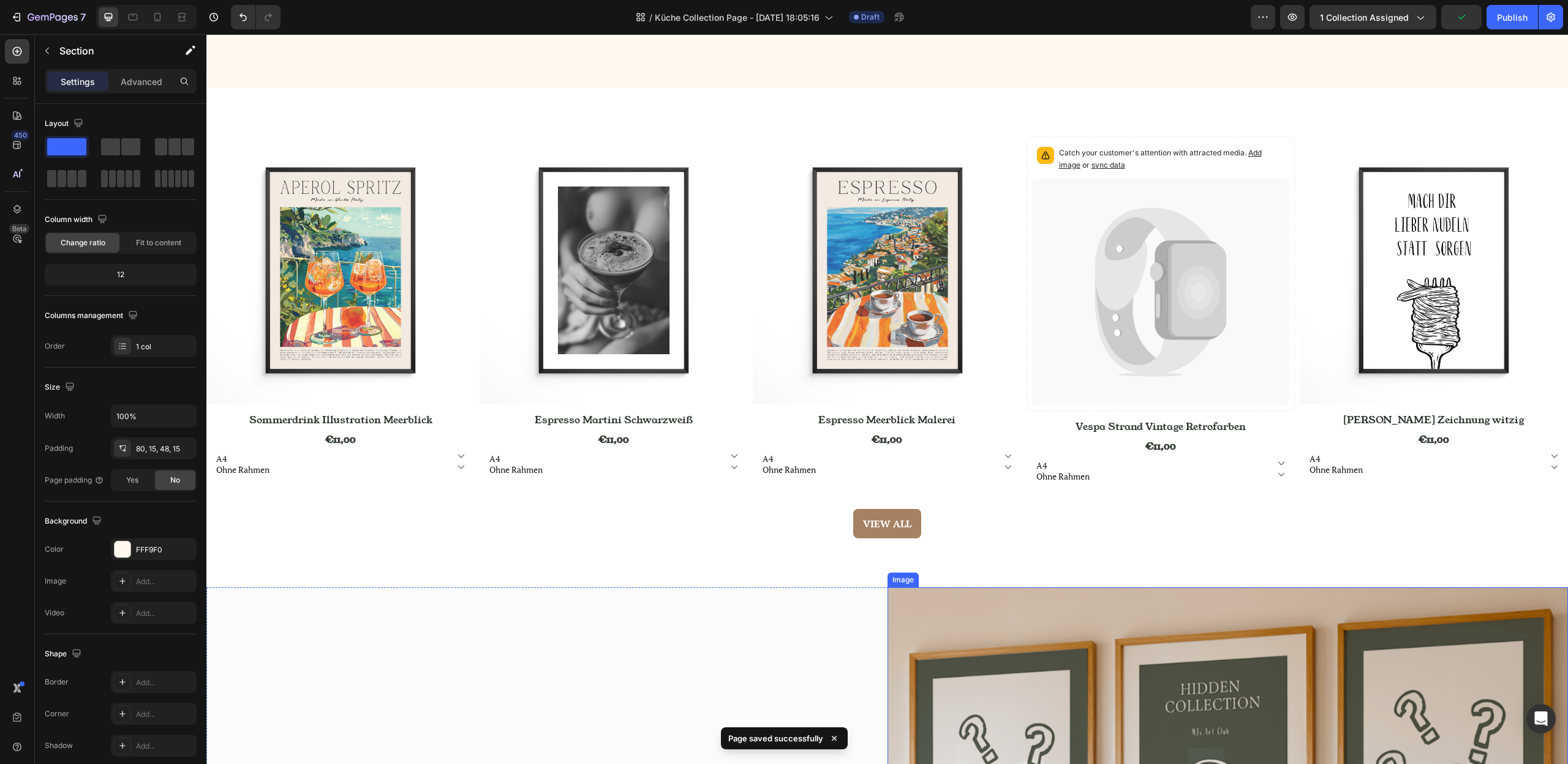
scroll to position [2786, 0]
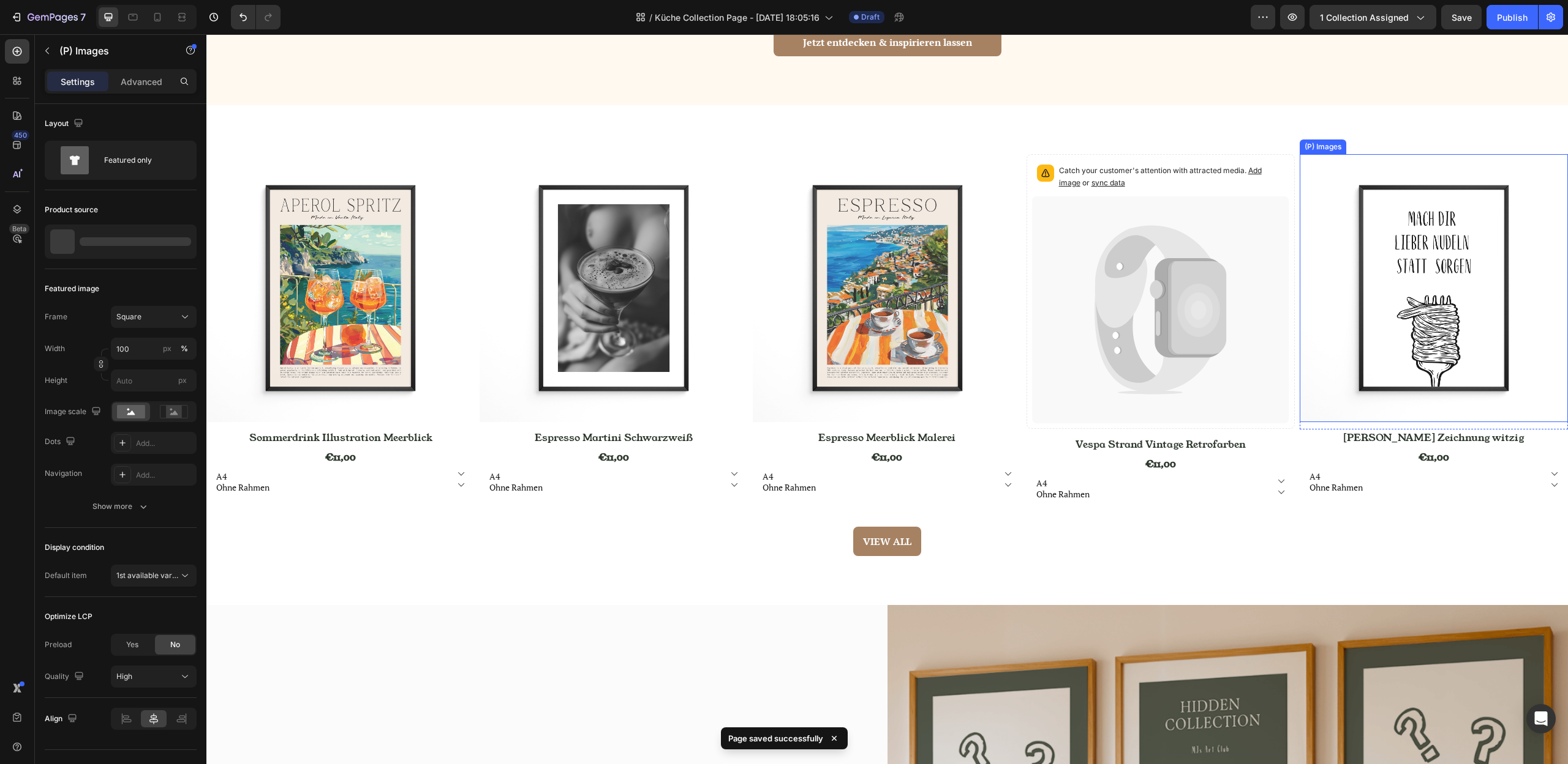
click at [1426, 198] on img at bounding box center [1434, 289] width 268 height 268
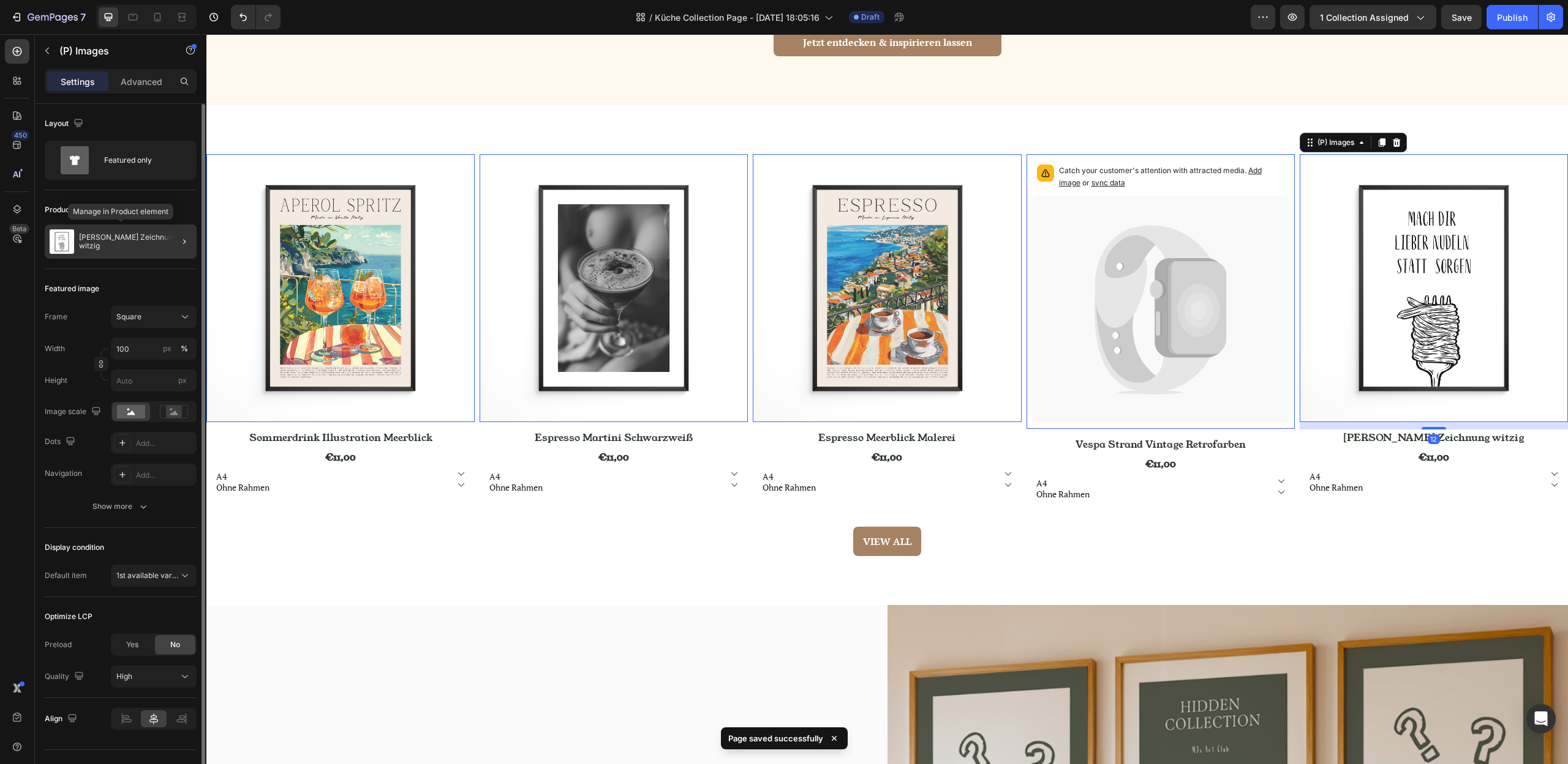
click at [141, 256] on div "Nudeln Gabel Zeichnung witzig" at bounding box center [120, 241] width 152 height 34
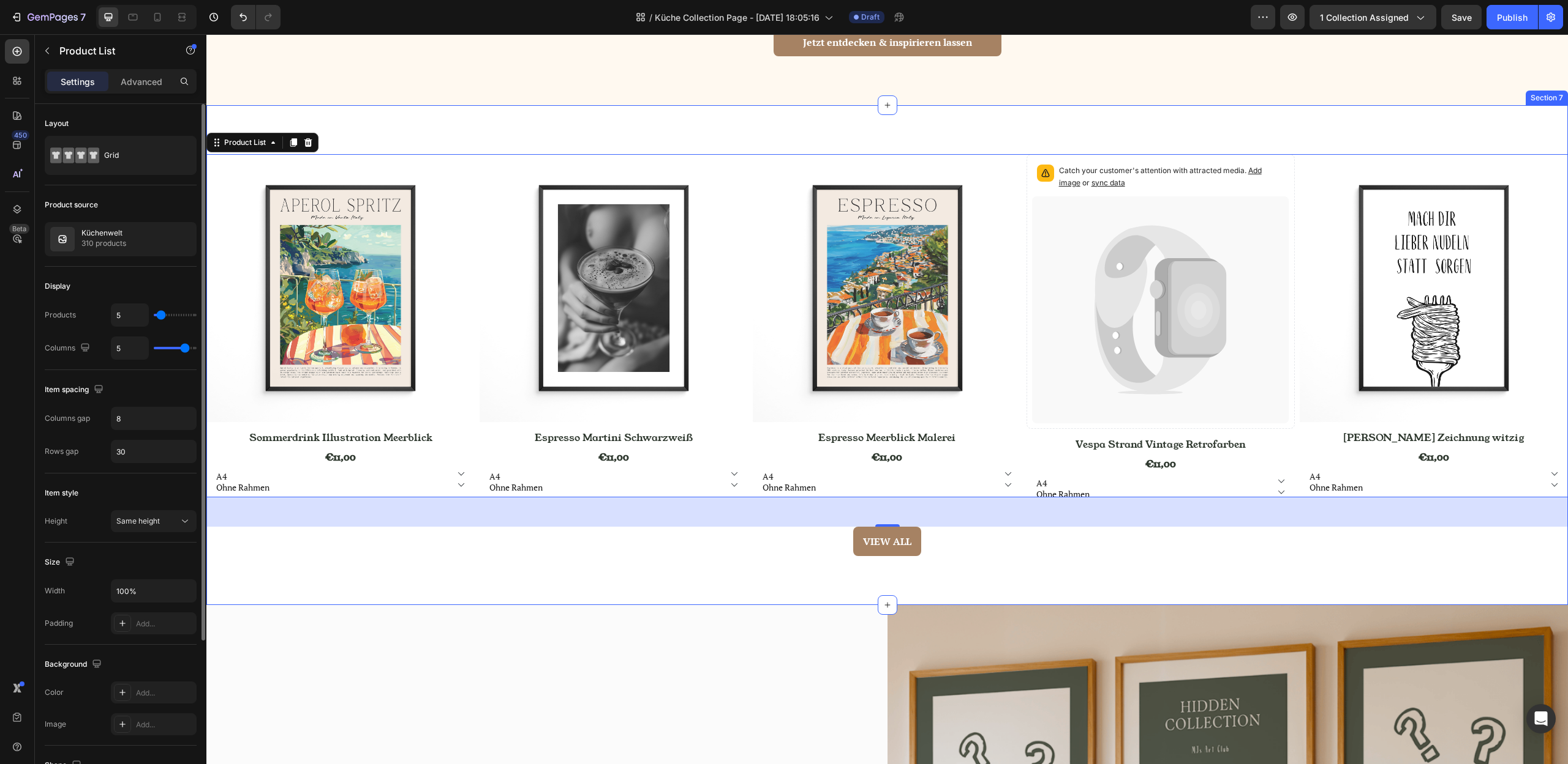
click at [455, 595] on div "(P) Images Row Sommerdrink Illustration Meerblick (P) Title €11,00 (P) Price (P…" at bounding box center [887, 356] width 1361 height 501
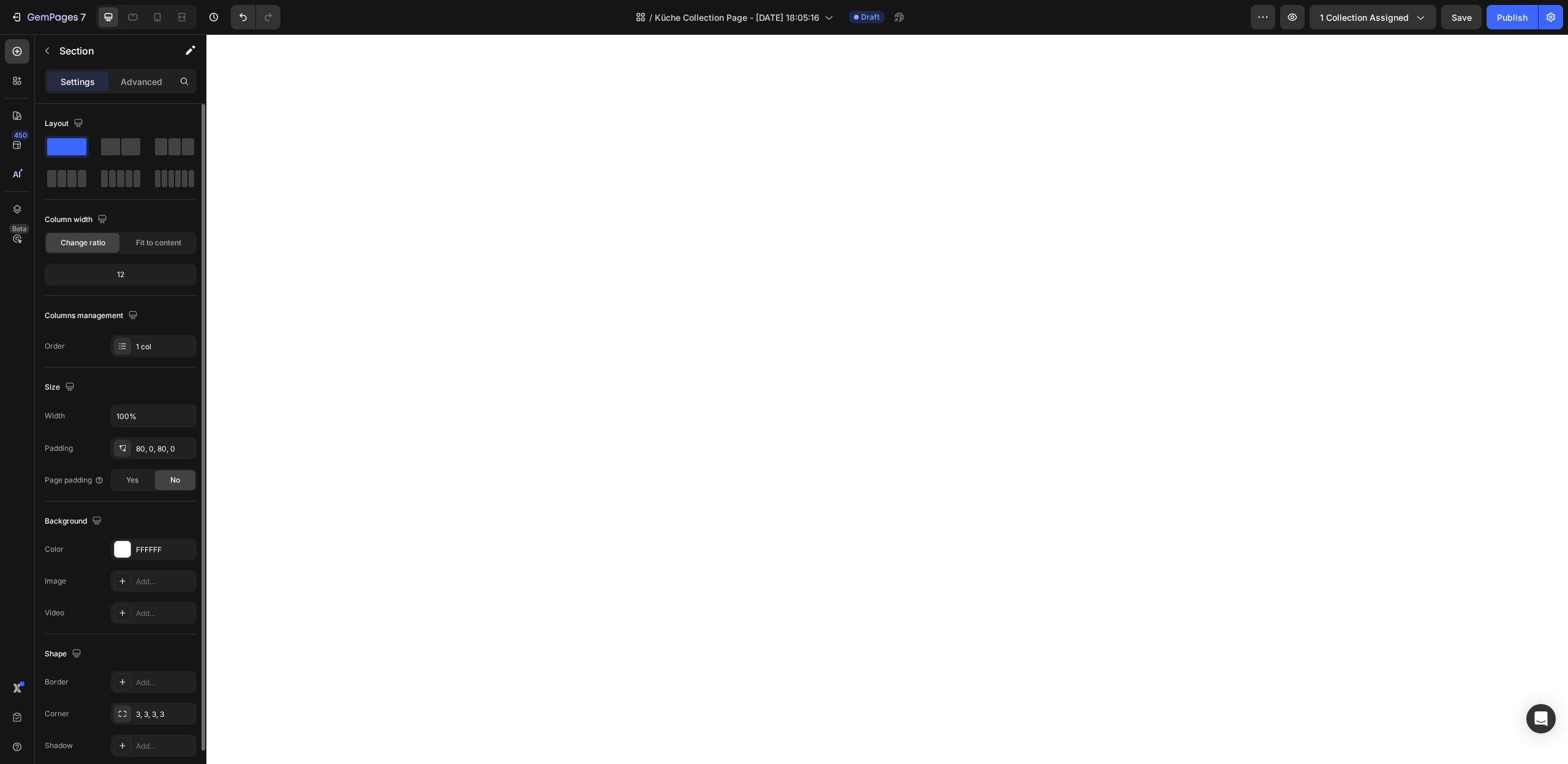
scroll to position [107, 0]
click at [40, 22] on icon "button" at bounding box center [53, 18] width 50 height 11
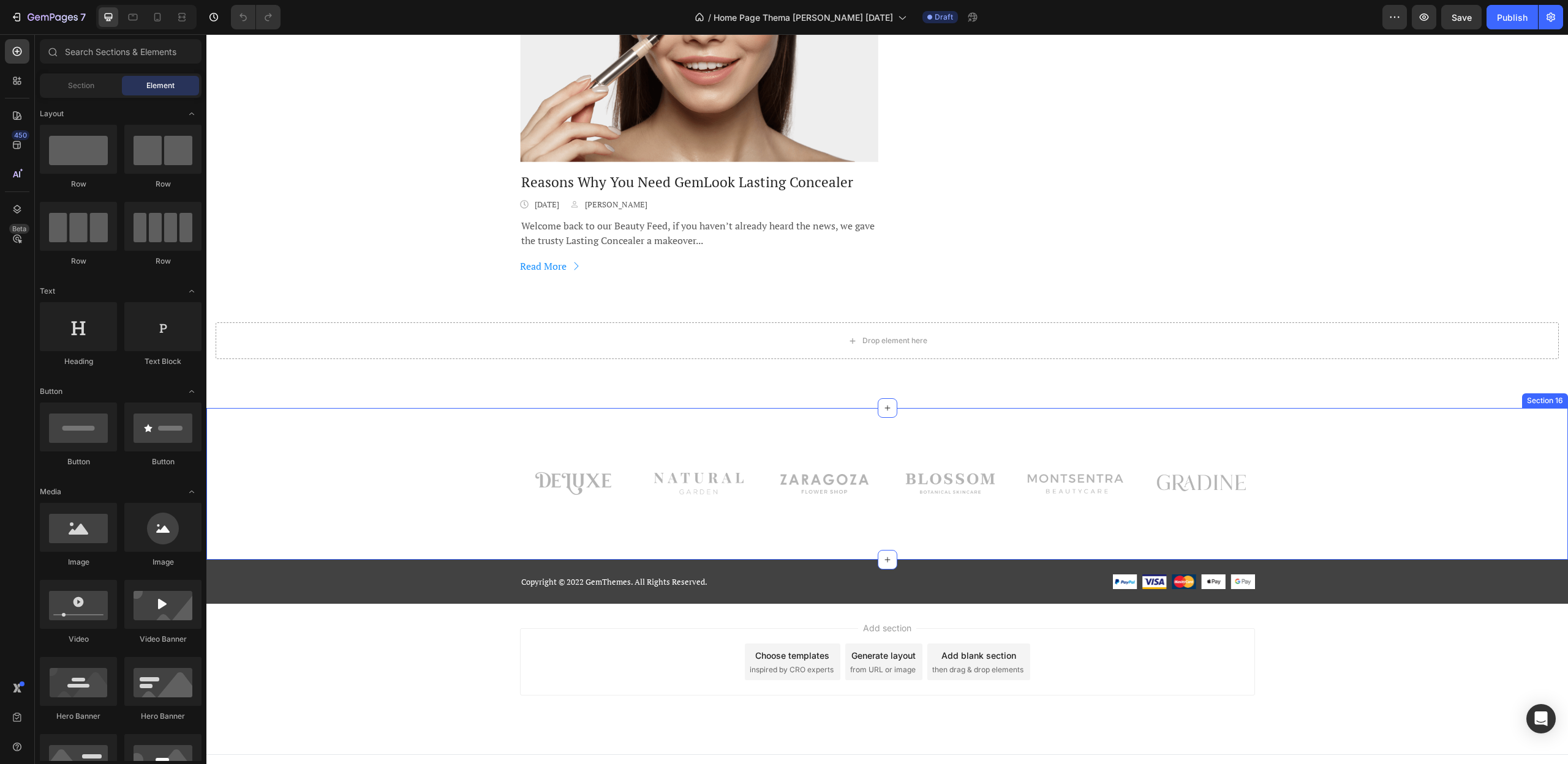
scroll to position [6062, 0]
